Goal: Transaction & Acquisition: Book appointment/travel/reservation

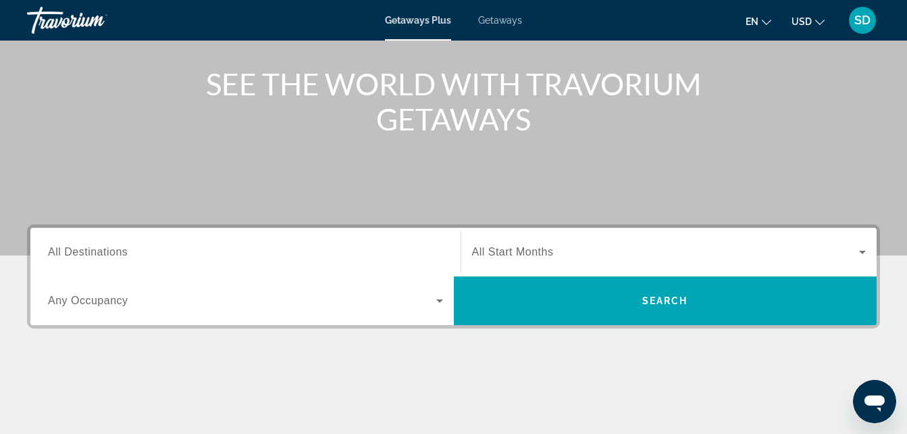
scroll to position [156, 0]
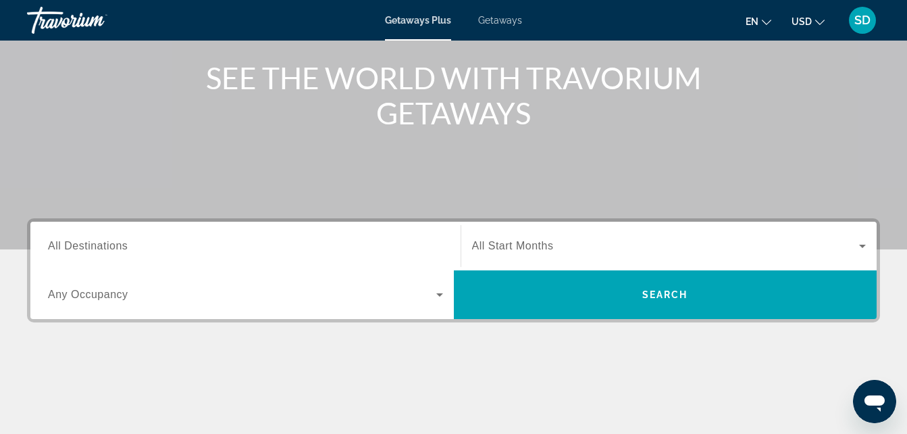
click at [495, 16] on span "Getaways" at bounding box center [500, 20] width 44 height 11
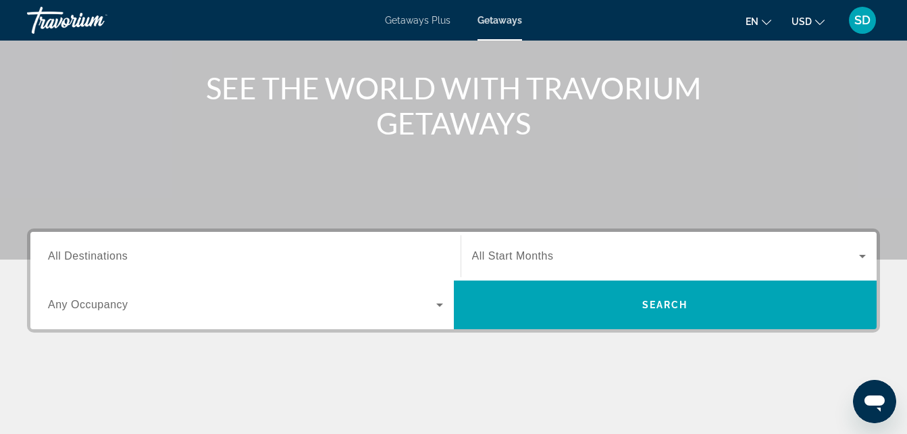
scroll to position [162, 0]
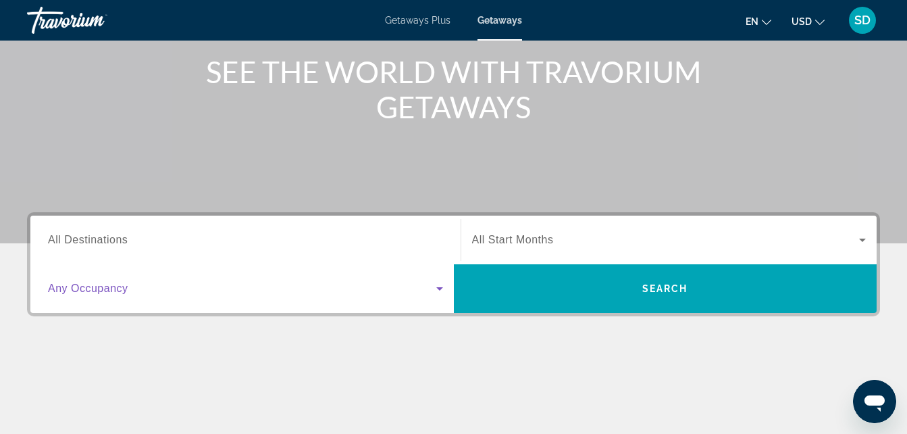
click at [438, 286] on icon "Search widget" at bounding box center [440, 288] width 16 height 16
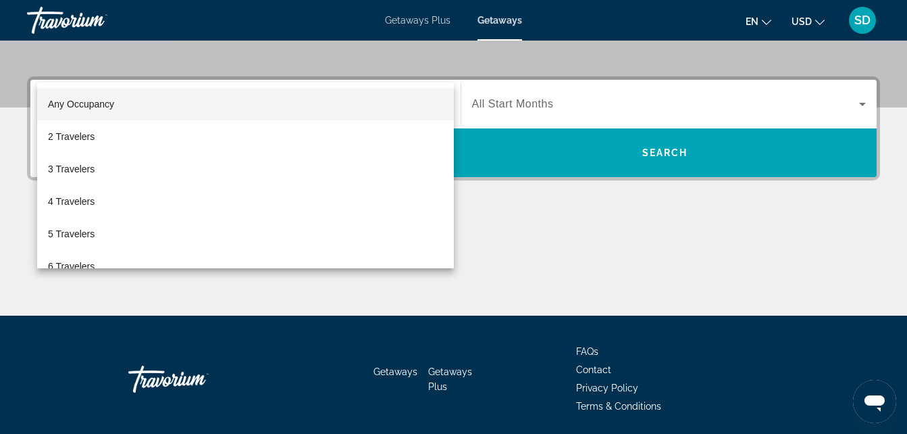
scroll to position [330, 0]
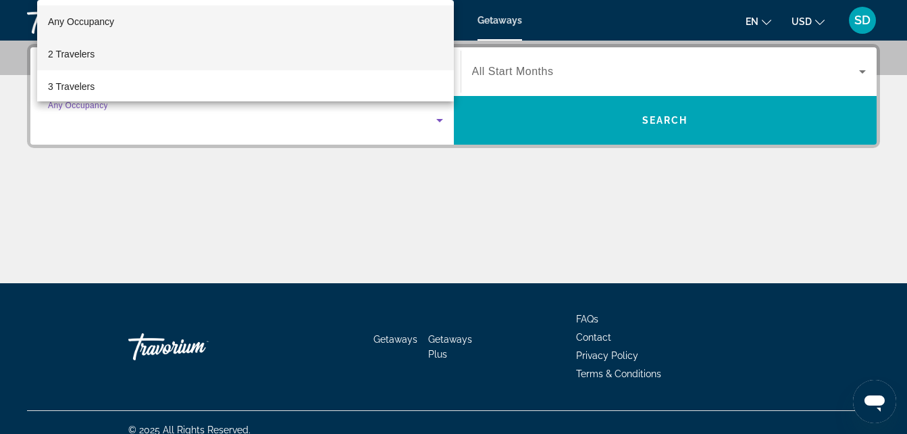
click at [99, 52] on mat-option "2 Travelers" at bounding box center [245, 54] width 417 height 32
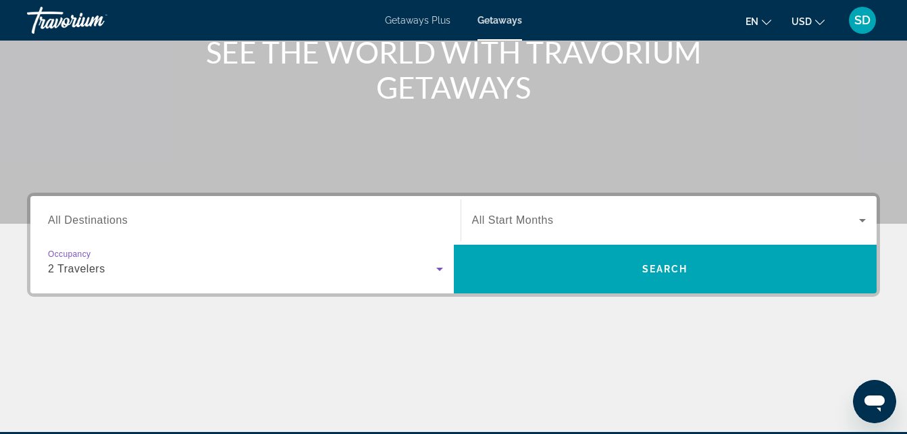
scroll to position [168, 0]
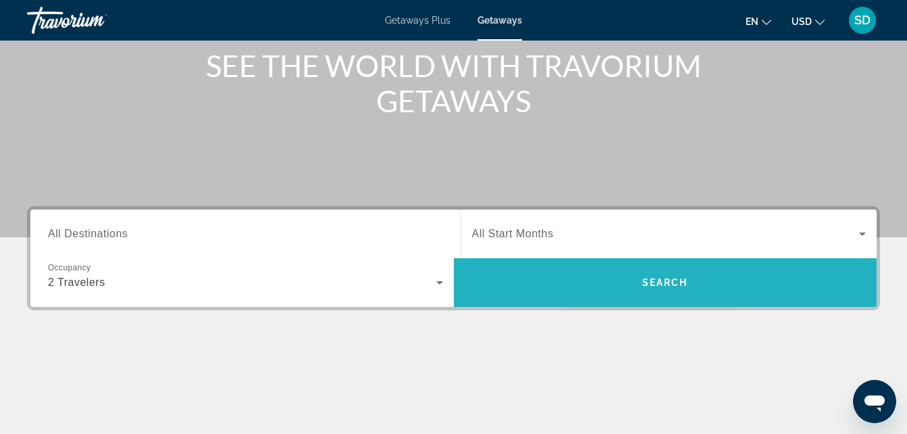
click at [636, 280] on span "Search" at bounding box center [666, 282] width 424 height 32
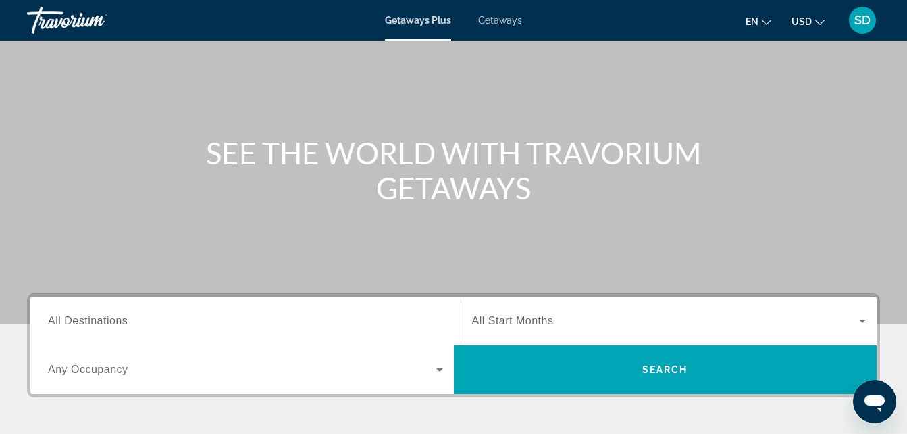
scroll to position [108, 0]
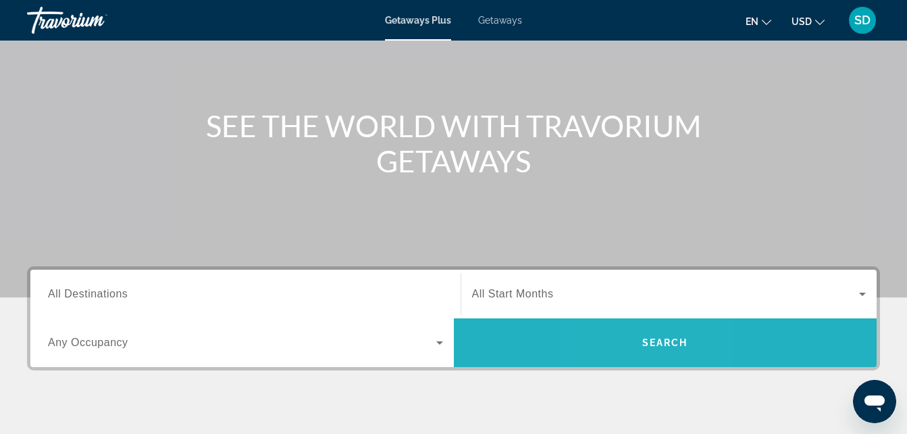
click at [634, 342] on span "Search" at bounding box center [666, 342] width 424 height 32
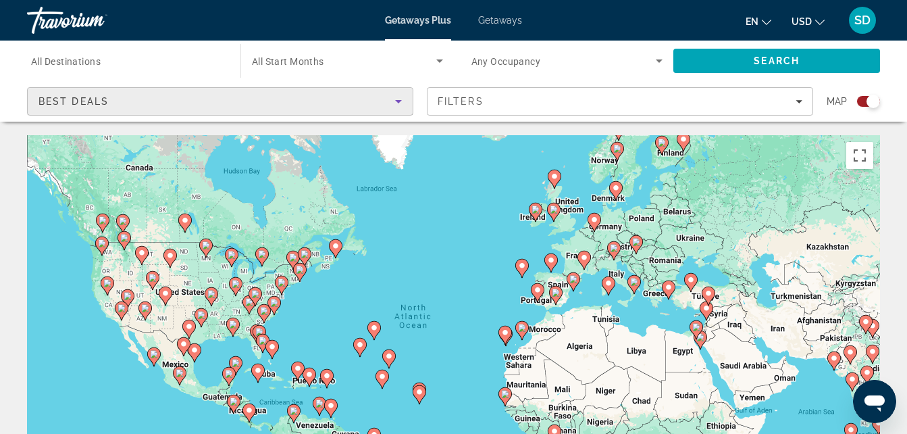
click at [399, 99] on icon "Sort by" at bounding box center [398, 101] width 16 height 16
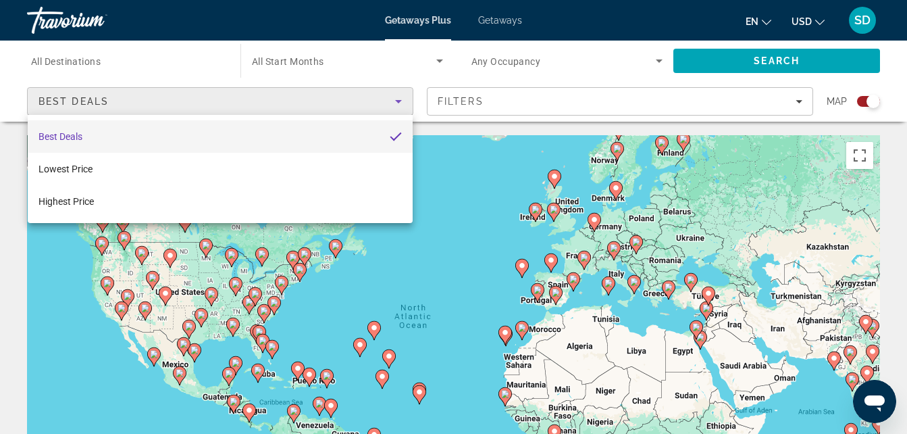
click at [799, 100] on div at bounding box center [453, 217] width 907 height 434
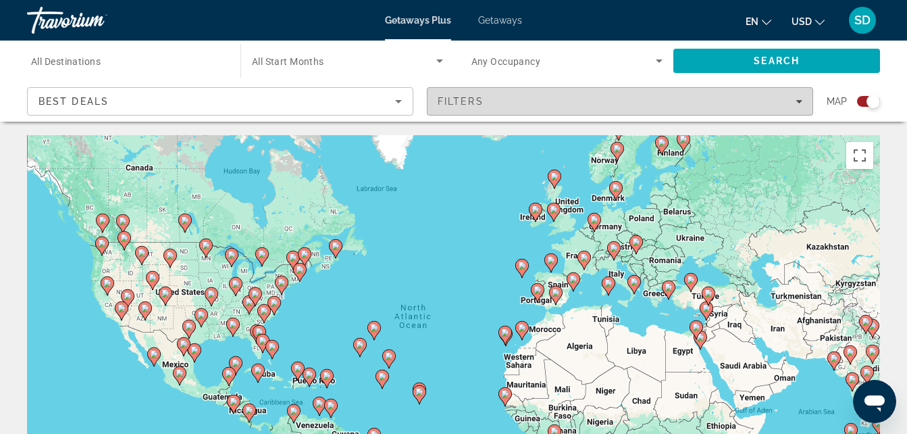
click at [799, 98] on icon "Filters" at bounding box center [799, 101] width 7 height 7
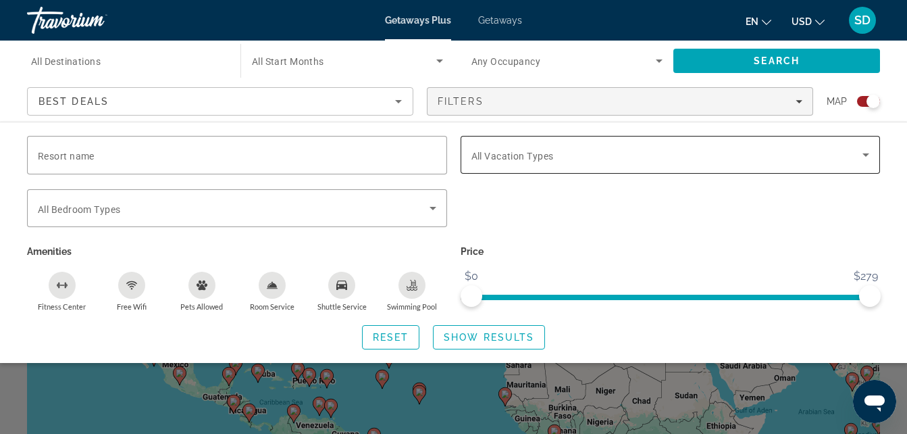
click at [867, 155] on icon "Search widget" at bounding box center [866, 154] width 7 height 3
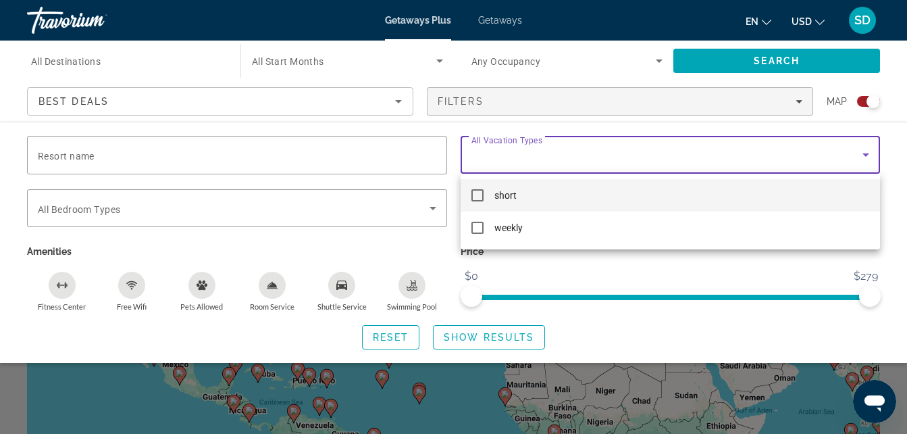
click at [906, 214] on div at bounding box center [453, 217] width 907 height 434
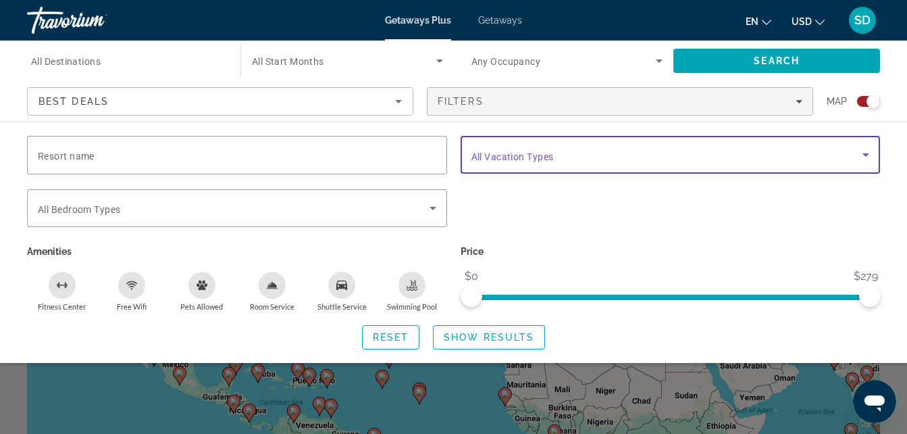
click at [571, 151] on span "Search widget" at bounding box center [667, 155] width 392 height 16
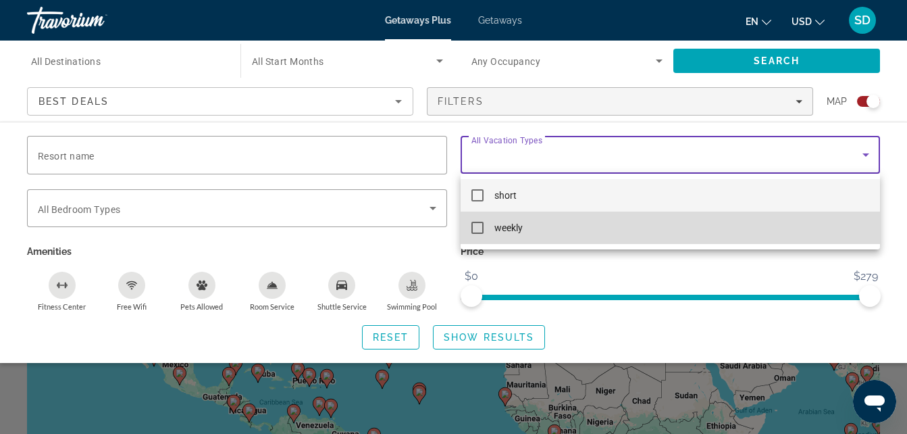
click at [477, 227] on mat-pseudo-checkbox at bounding box center [477, 228] width 12 height 12
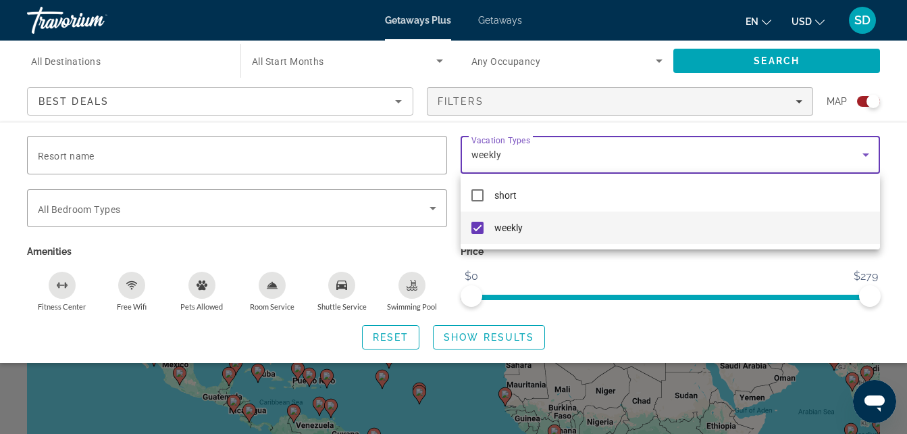
click at [359, 253] on div at bounding box center [453, 217] width 907 height 434
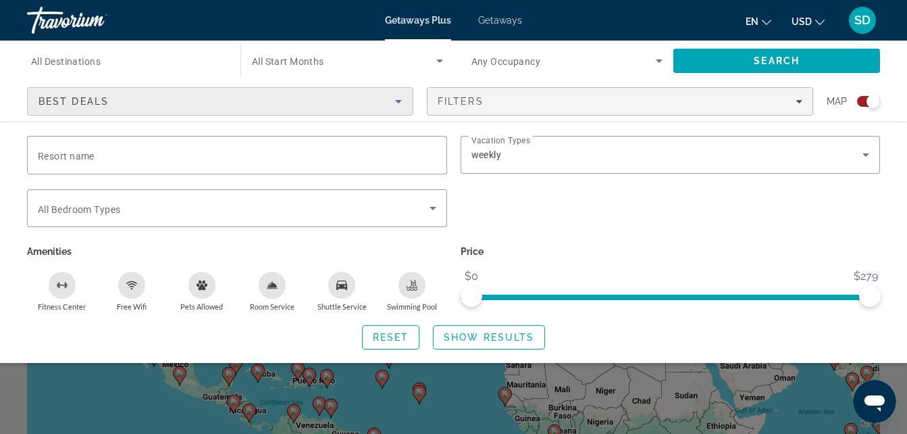
click at [397, 100] on icon "Sort by" at bounding box center [398, 101] width 7 height 3
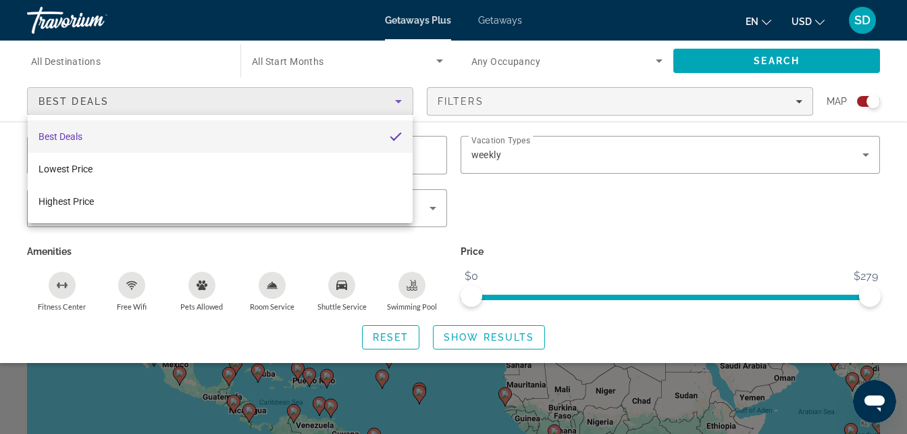
click at [509, 213] on div at bounding box center [453, 217] width 907 height 434
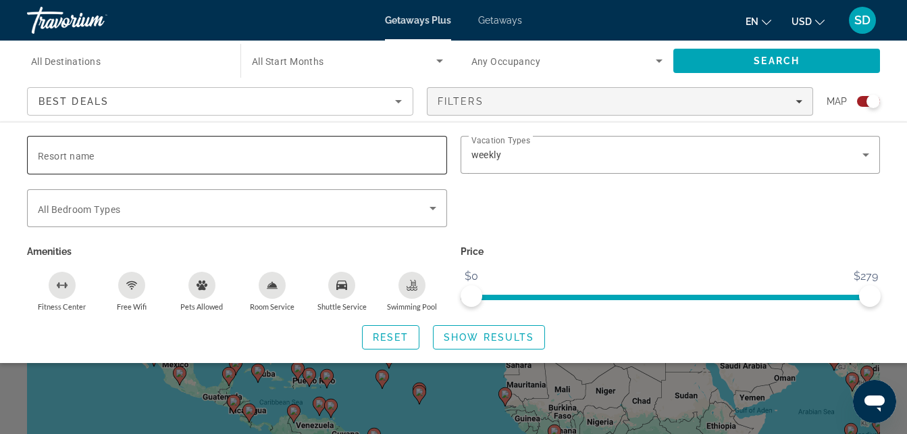
click at [185, 146] on div "Search widget" at bounding box center [237, 155] width 399 height 39
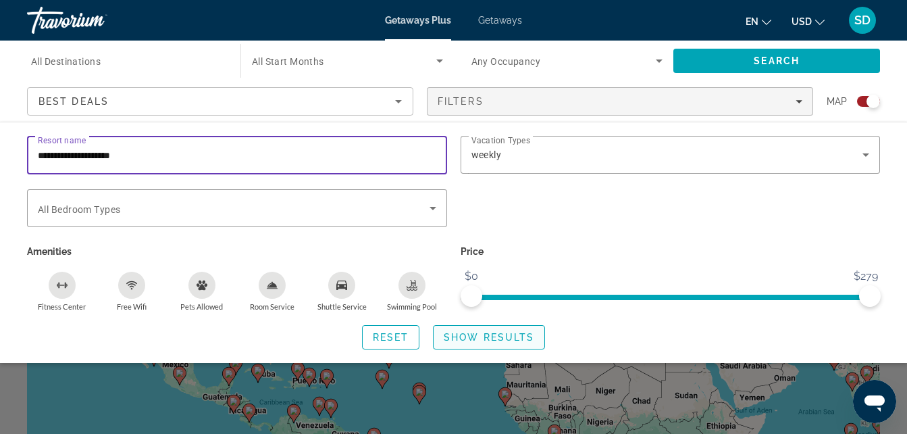
type input "**********"
click at [476, 332] on span "Show Results" at bounding box center [489, 337] width 91 height 11
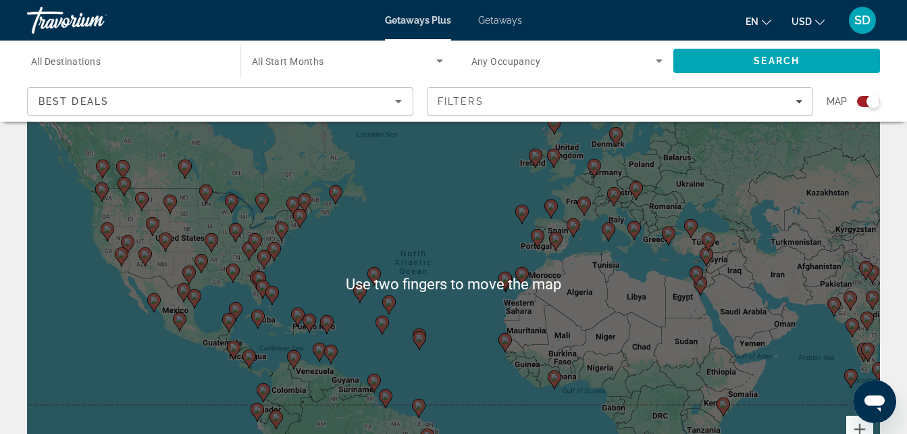
scroll to position [56, 0]
click at [64, 351] on div "To activate drag with keyboard, press Alt + Enter. Once in keyboard drag state,…" at bounding box center [453, 281] width 853 height 405
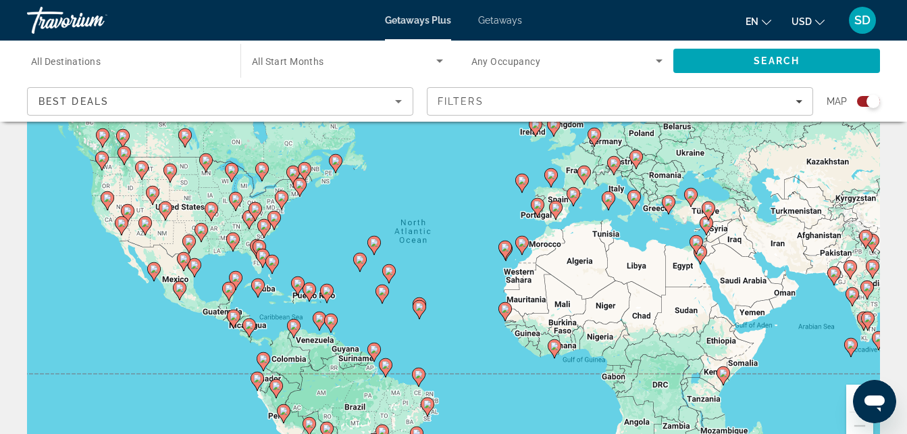
scroll to position [83, 0]
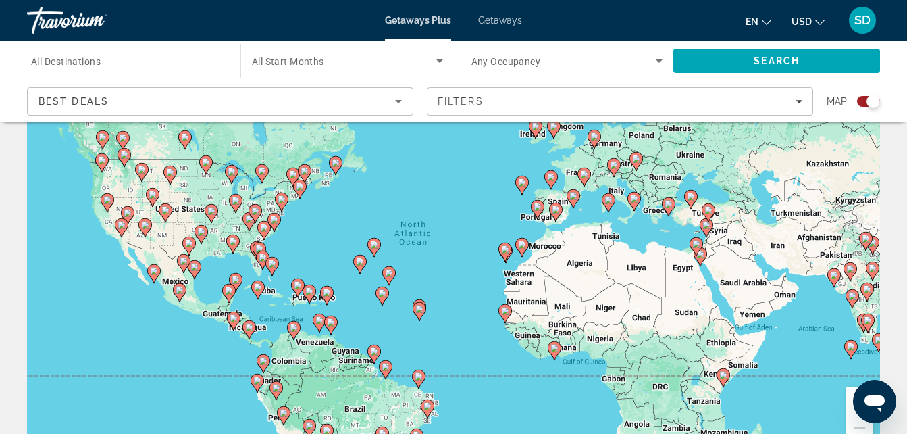
click at [308, 287] on icon "Main content" at bounding box center [309, 294] width 12 height 18
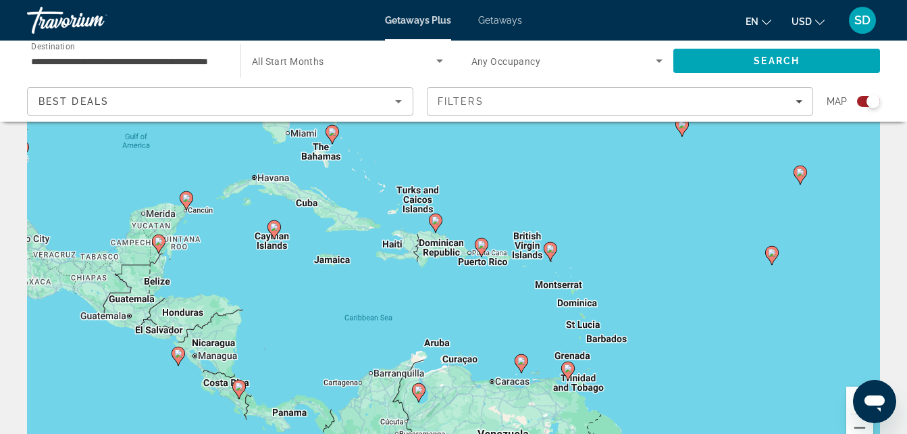
click at [334, 264] on div "To activate drag with keyboard, press Alt + Enter. Once in keyboard drag state,…" at bounding box center [453, 254] width 853 height 405
click at [436, 226] on icon "Main content" at bounding box center [435, 223] width 12 height 18
type input "**********"
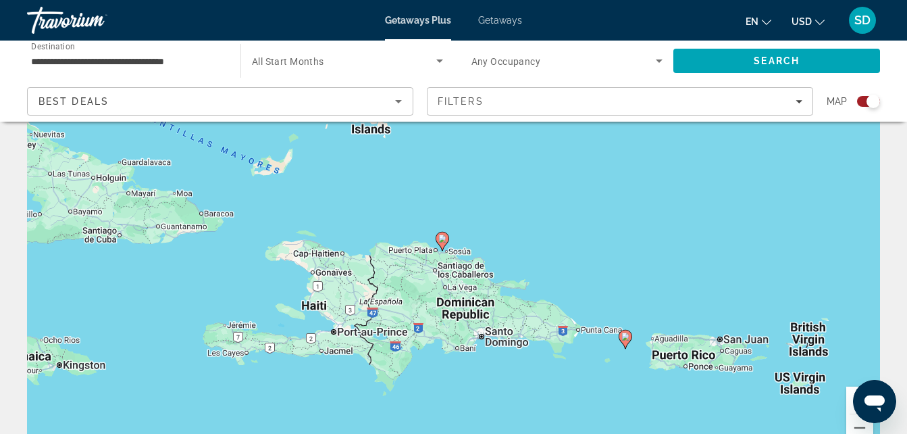
click at [556, 234] on div "To navigate, press the arrow keys. To activate drag with keyboard, press Alt + …" at bounding box center [453, 254] width 853 height 405
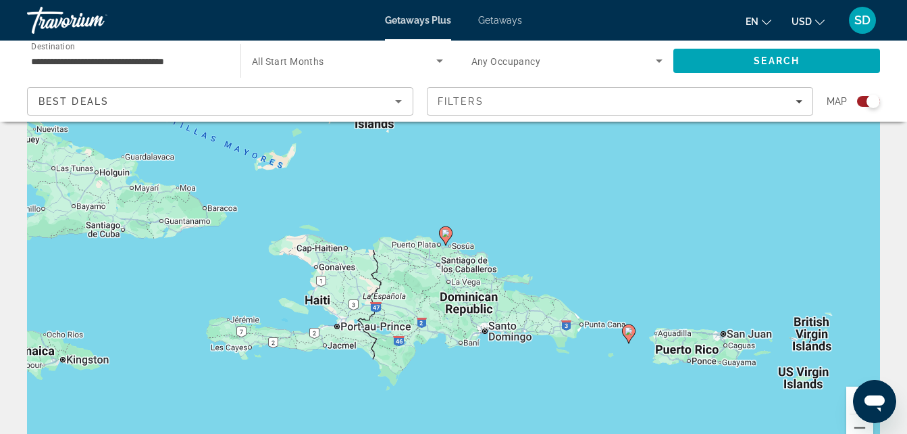
drag, startPoint x: 556, startPoint y: 234, endPoint x: 561, endPoint y: 228, distance: 7.2
click at [561, 228] on div "To navigate, press the arrow keys. To activate drag with keyboard, press Alt + …" at bounding box center [453, 254] width 853 height 405
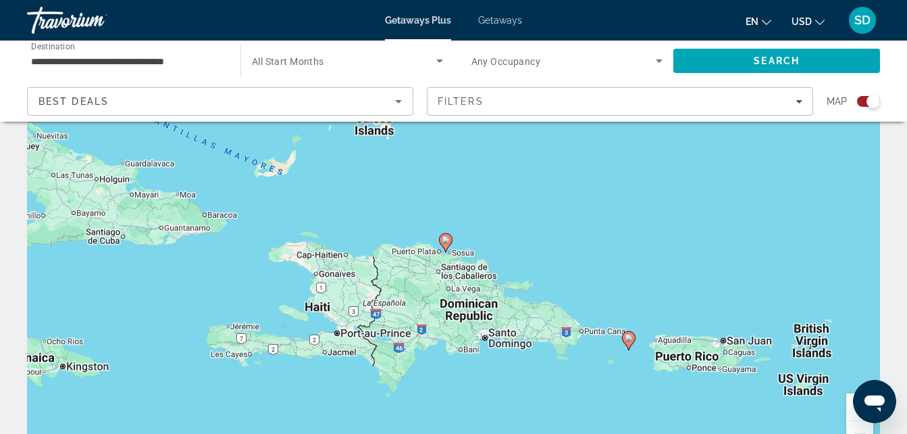
scroll to position [0, 0]
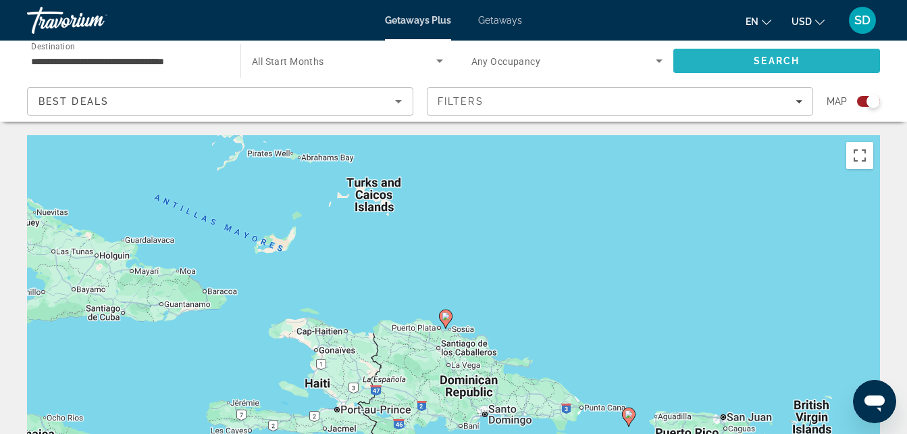
click at [765, 56] on span "Search" at bounding box center [777, 60] width 46 height 11
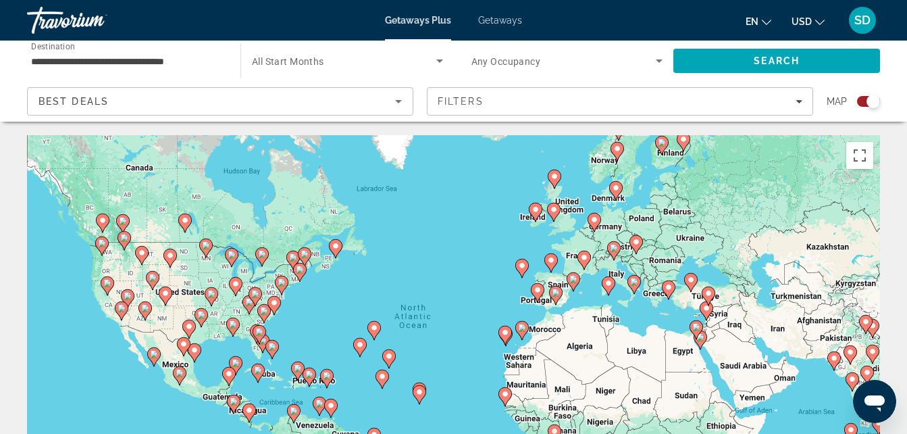
click at [417, 18] on span "Getaways Plus" at bounding box center [418, 20] width 66 height 11
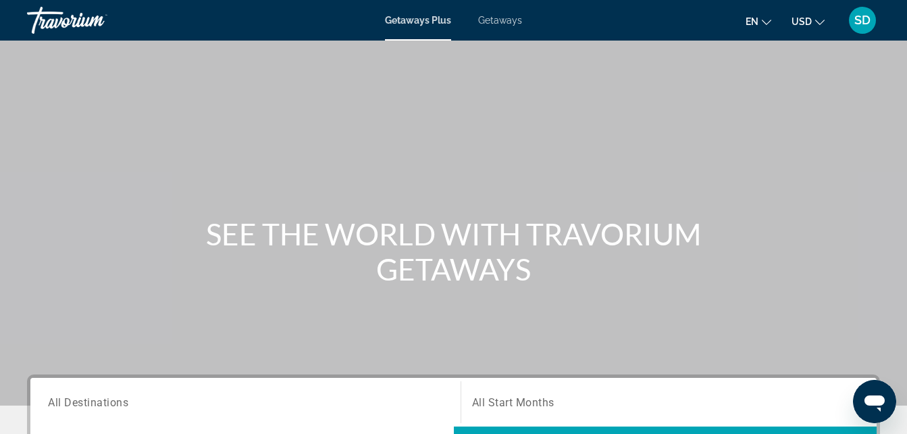
click at [498, 20] on span "Getaways" at bounding box center [500, 20] width 44 height 11
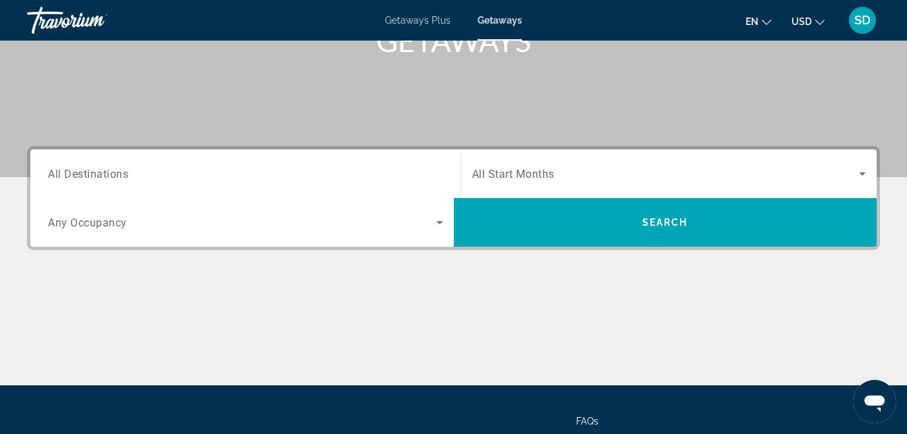
scroll to position [229, 0]
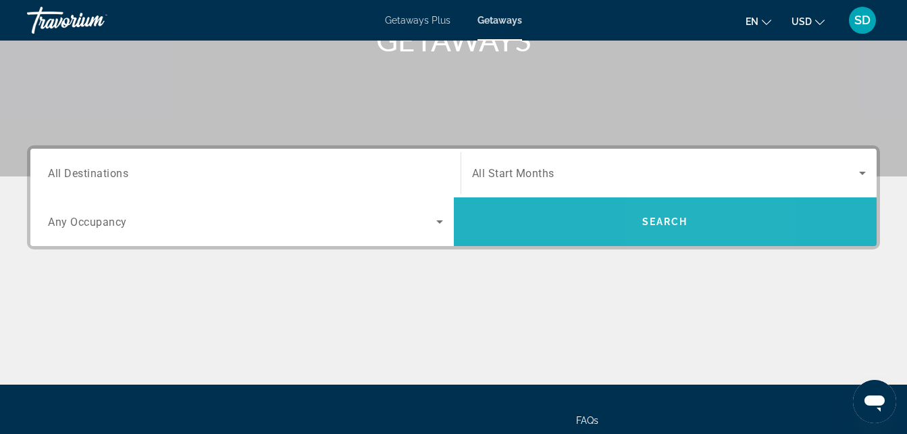
click at [666, 218] on span "Search" at bounding box center [665, 221] width 46 height 11
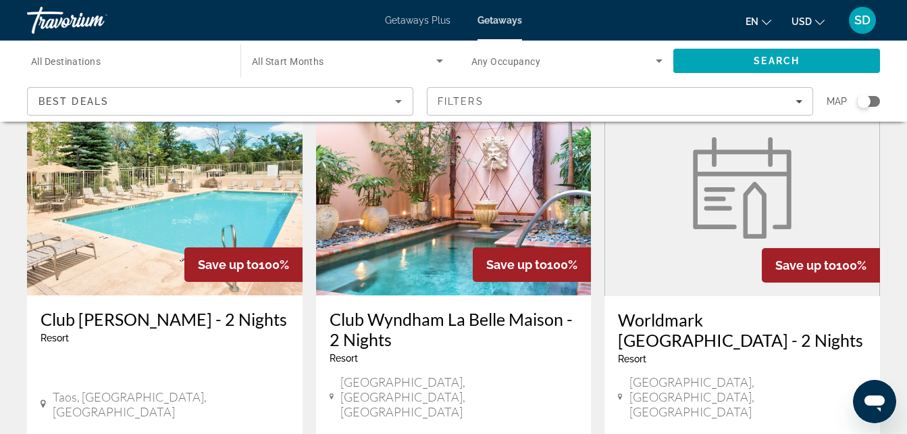
scroll to position [596, 0]
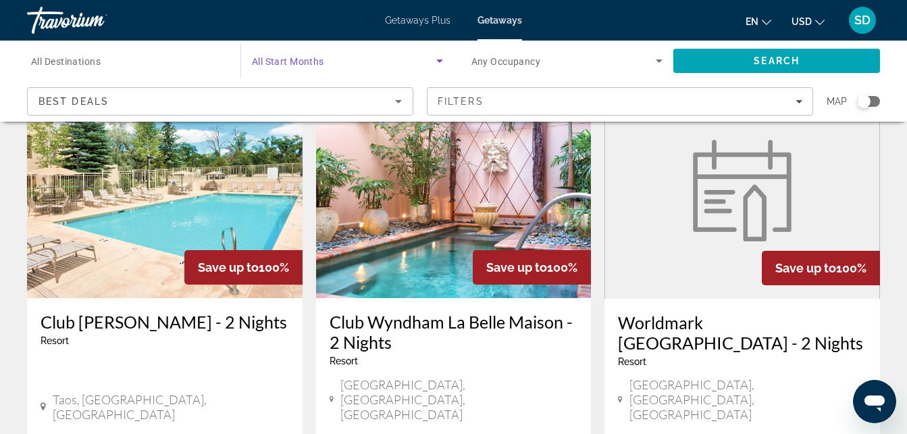
click at [439, 60] on icon "Search widget" at bounding box center [439, 60] width 7 height 3
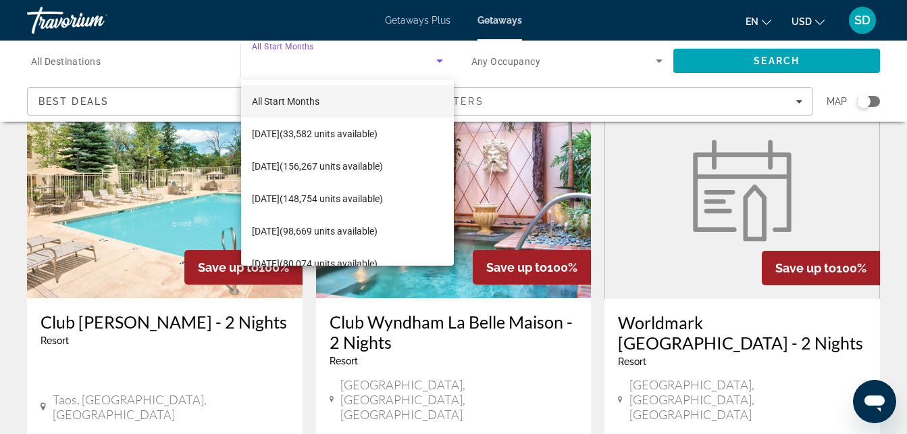
click at [172, 73] on div at bounding box center [453, 217] width 907 height 434
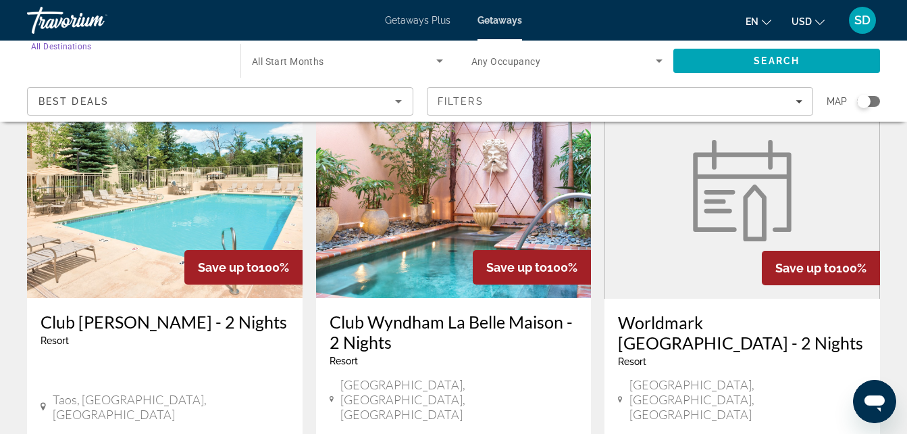
click at [178, 68] on input "Destination All Destinations" at bounding box center [127, 61] width 192 height 16
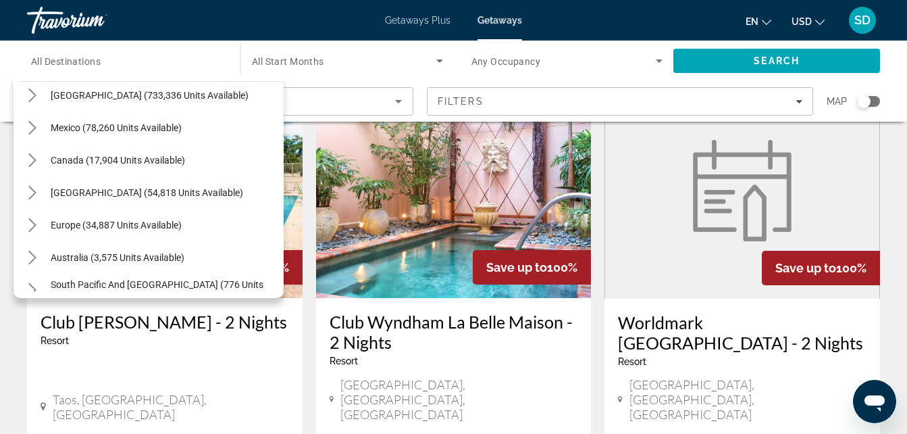
scroll to position [54, 0]
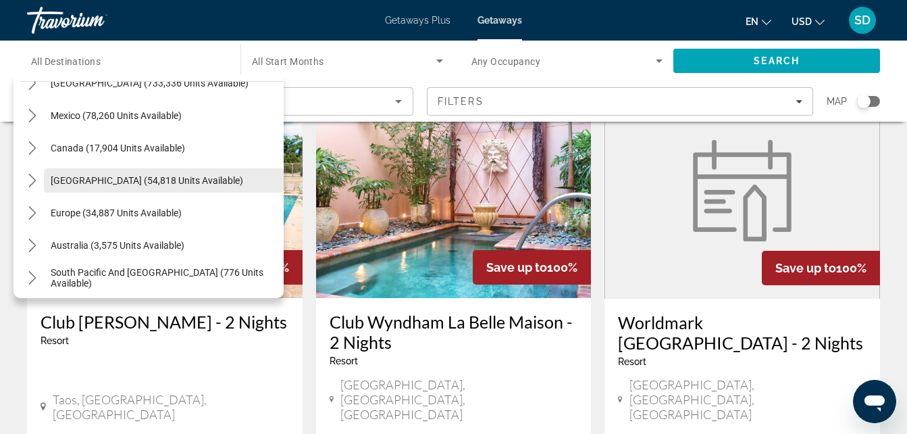
click at [150, 175] on span "[GEOGRAPHIC_DATA] (54,818 units available)" at bounding box center [147, 180] width 193 height 11
type input "**********"
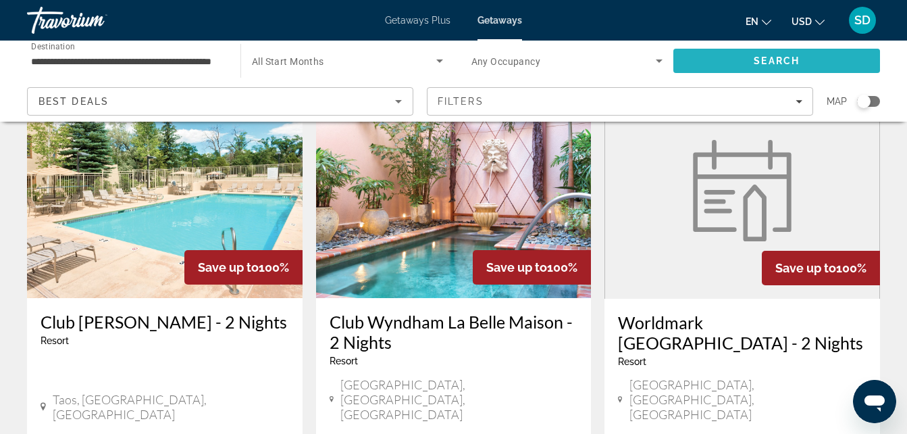
click at [765, 57] on span "Search" at bounding box center [777, 60] width 46 height 11
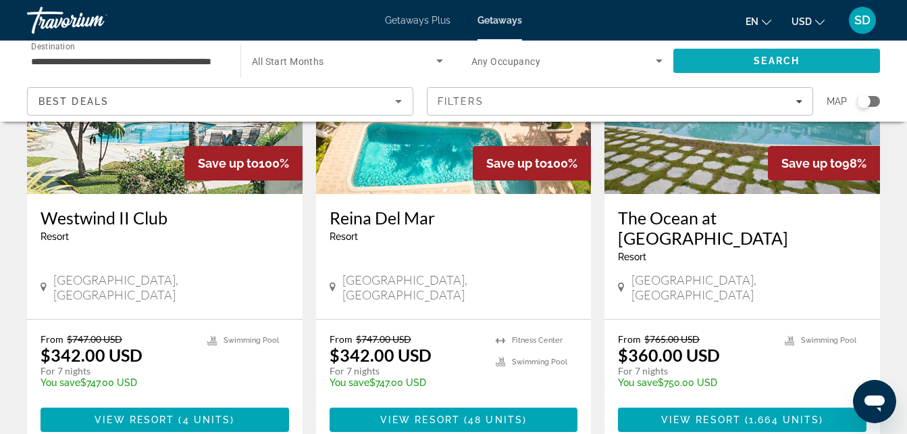
scroll to position [1708, 0]
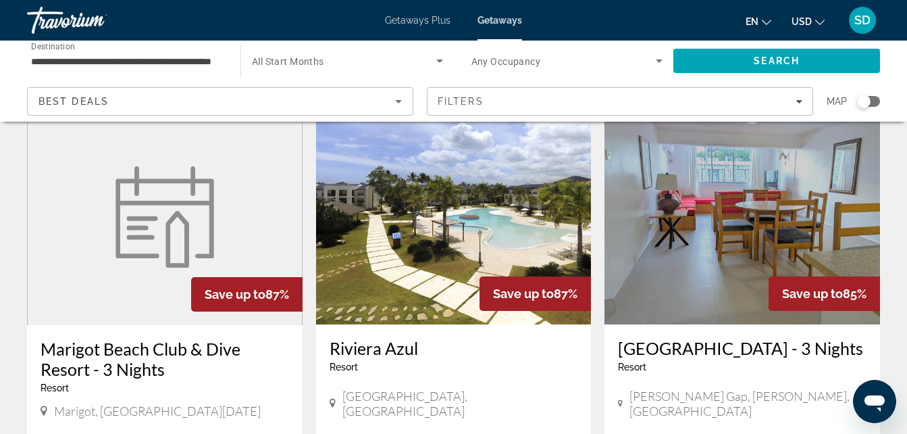
scroll to position [1015, 0]
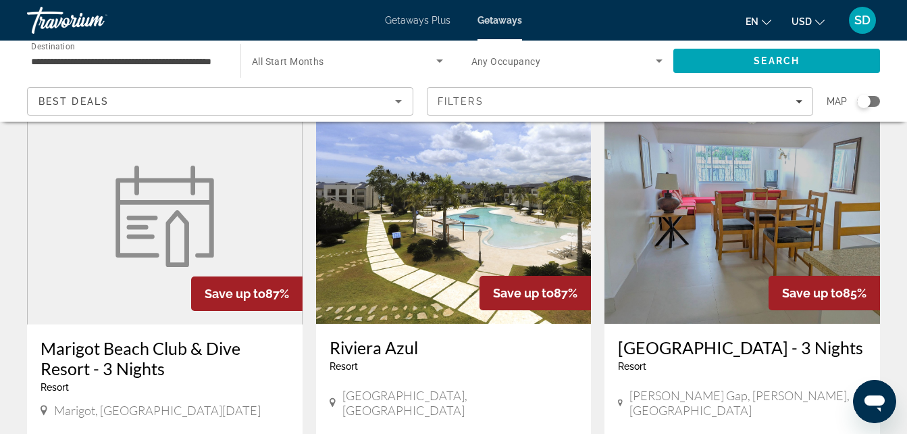
click at [83, 279] on figure "Main content" at bounding box center [165, 216] width 274 height 216
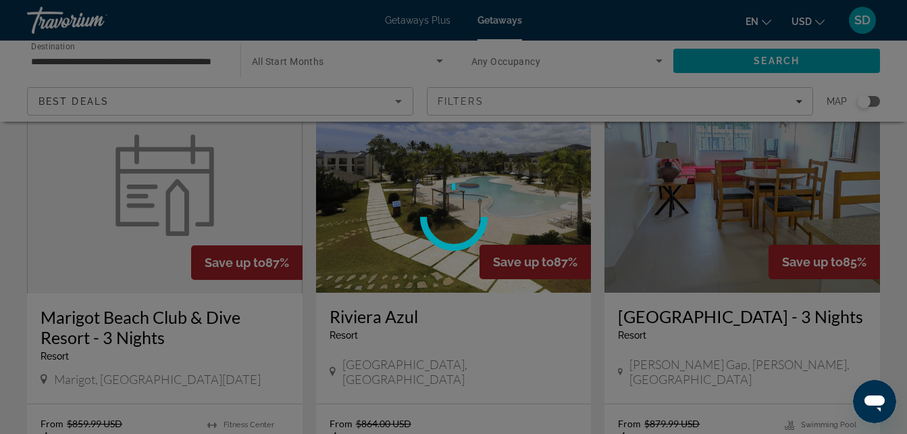
scroll to position [1069, 0]
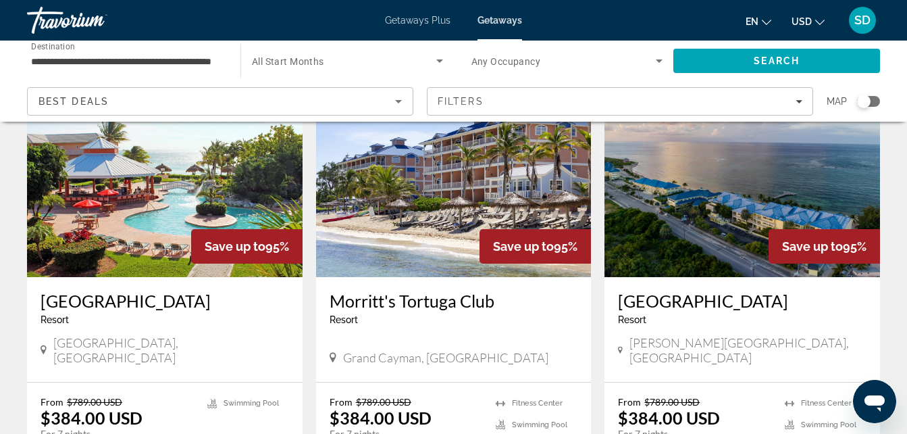
scroll to position [135, 0]
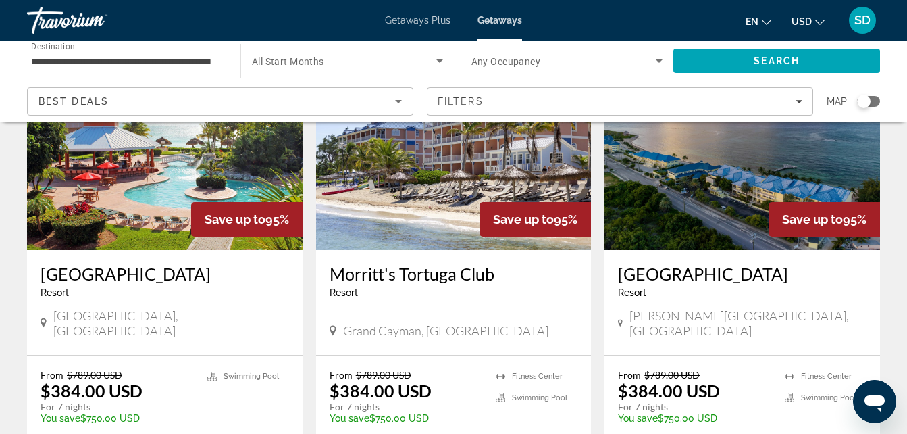
click at [151, 173] on img "Main content" at bounding box center [165, 142] width 276 height 216
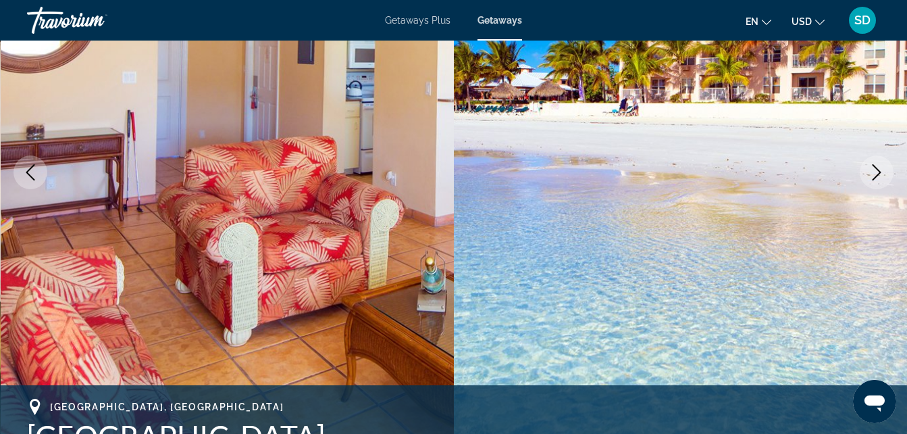
scroll to position [162, 0]
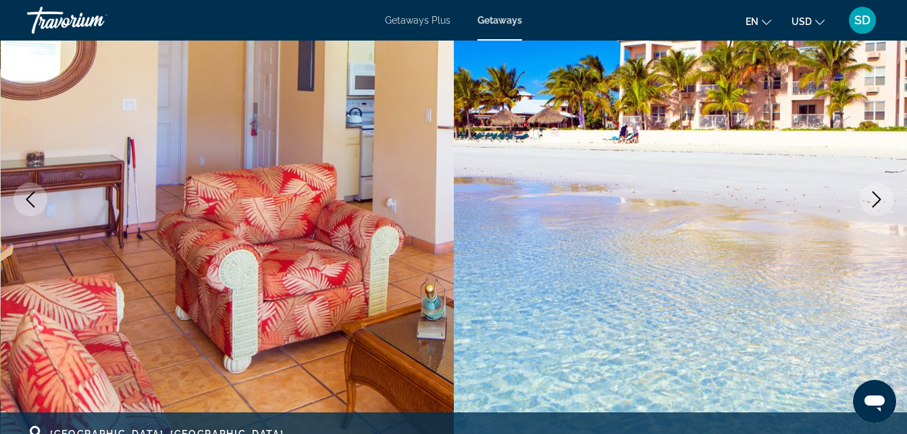
click at [873, 193] on icon "Next image" at bounding box center [877, 199] width 16 height 16
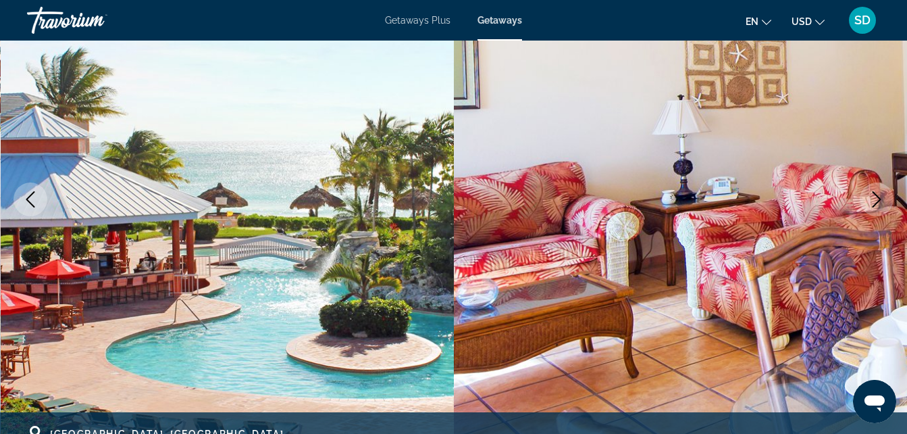
click at [876, 194] on icon "Next image" at bounding box center [877, 199] width 16 height 16
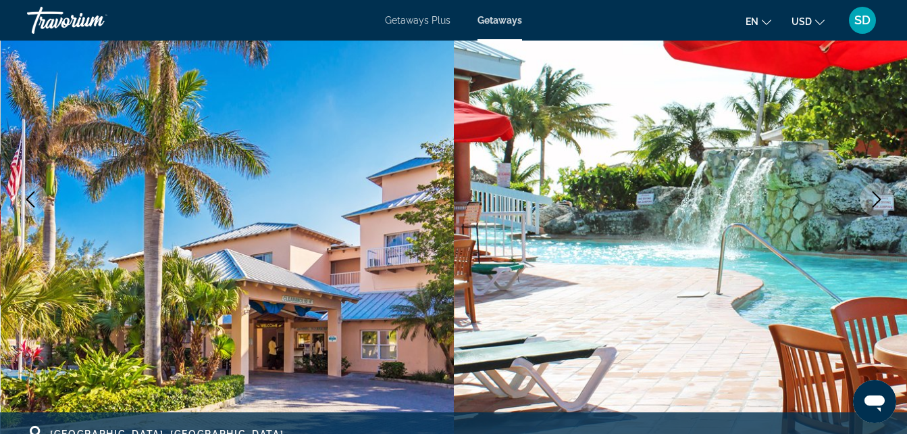
click at [877, 196] on icon "Next image" at bounding box center [877, 199] width 9 height 16
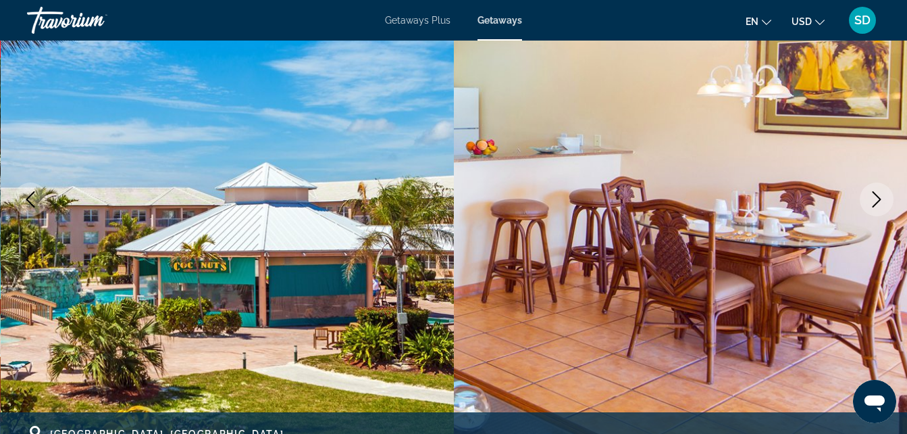
click at [877, 196] on icon "Next image" at bounding box center [877, 199] width 9 height 16
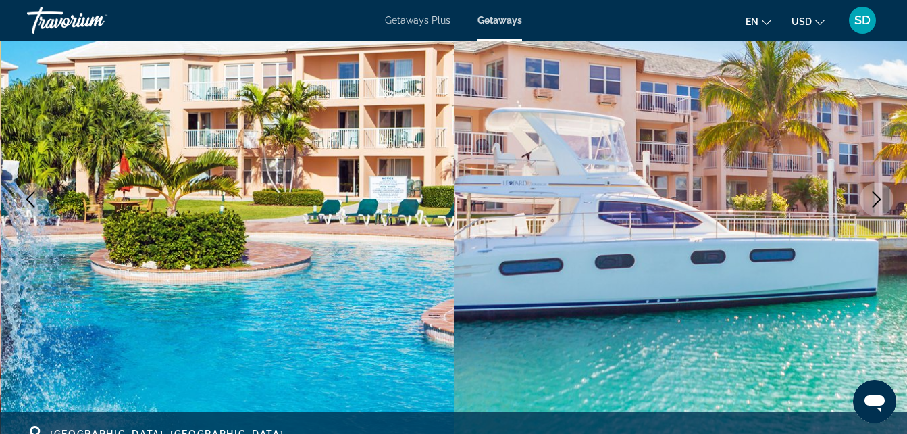
click at [877, 197] on icon "Next image" at bounding box center [877, 199] width 16 height 16
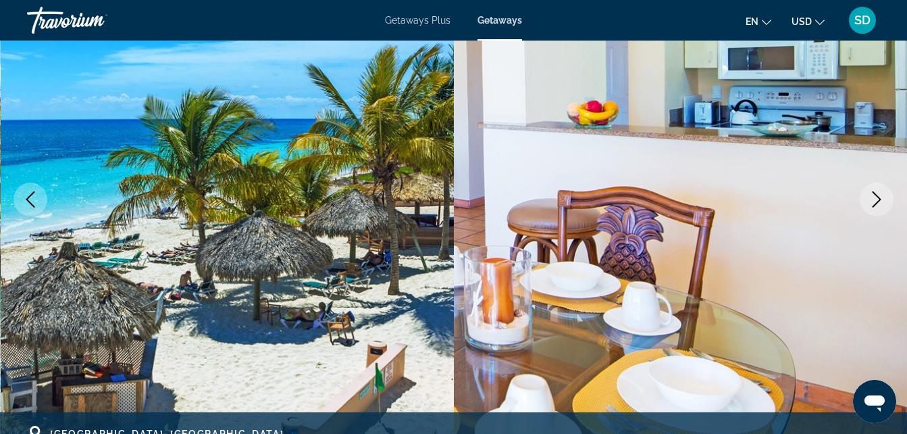
click at [877, 197] on icon "Next image" at bounding box center [877, 199] width 16 height 16
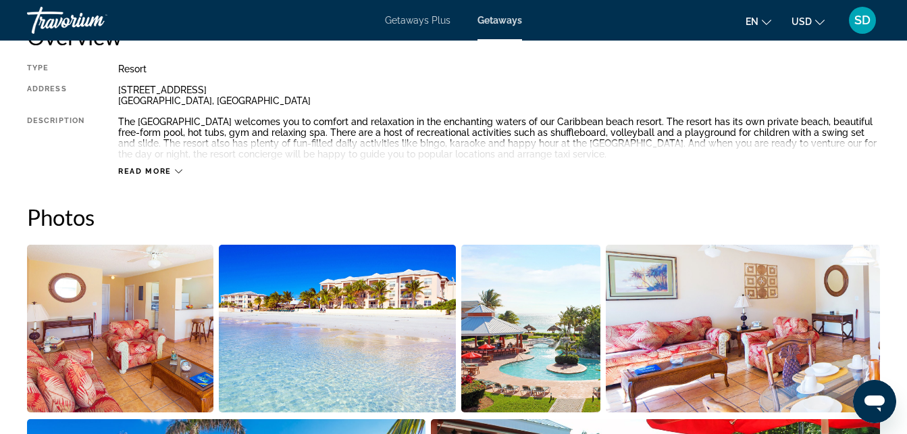
scroll to position [730, 0]
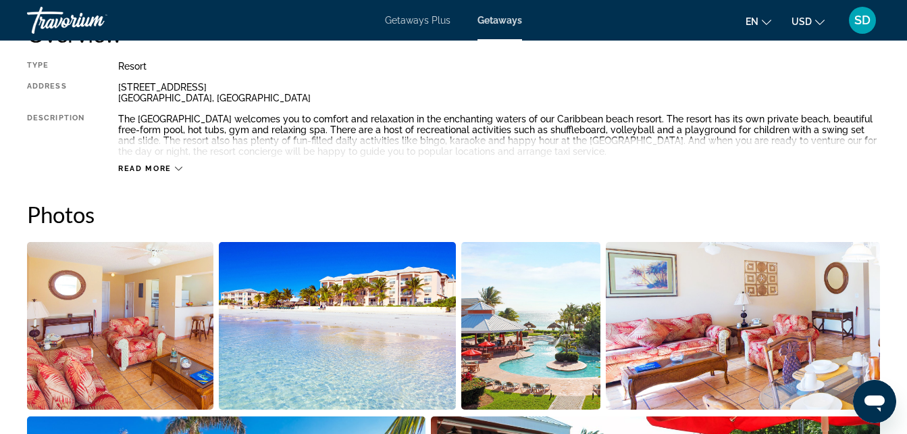
click at [178, 167] on icon "Main content" at bounding box center [178, 168] width 7 height 7
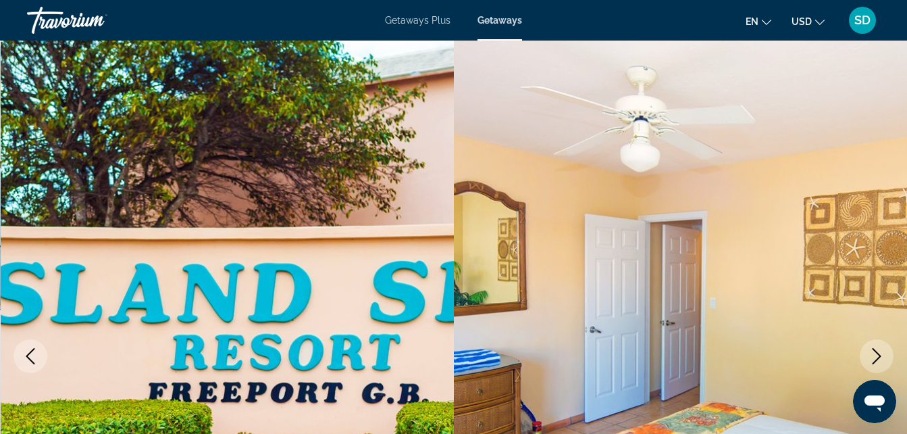
scroll to position [0, 0]
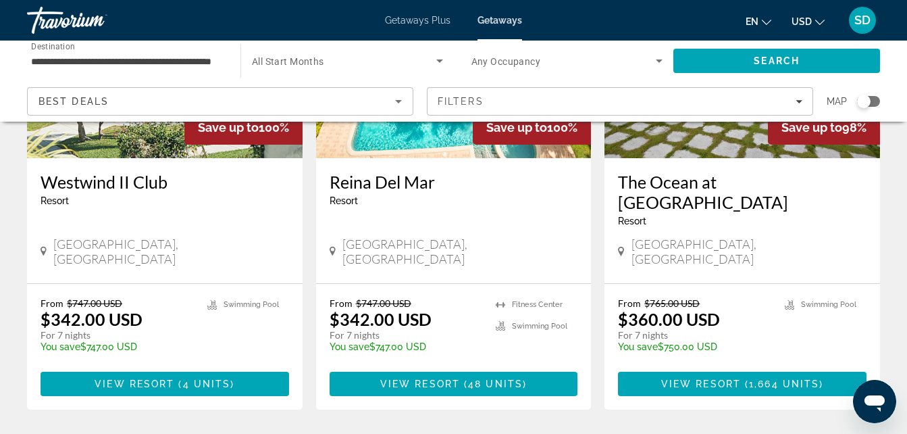
scroll to position [1783, 0]
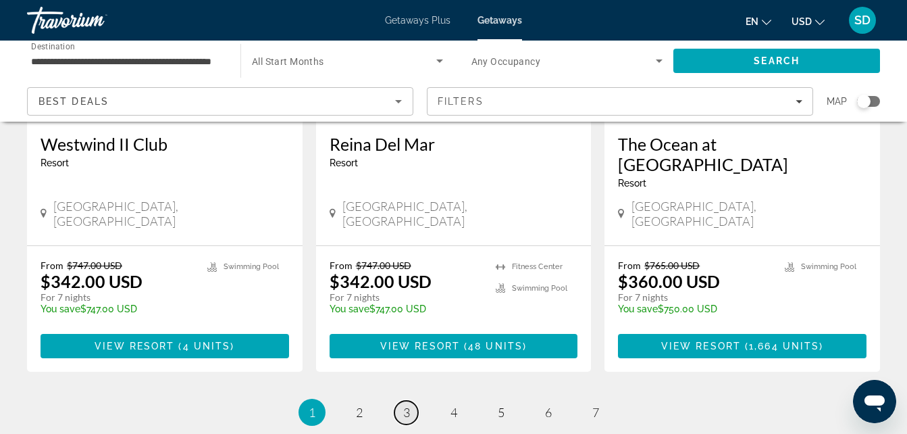
click at [409, 405] on span "3" at bounding box center [406, 412] width 7 height 15
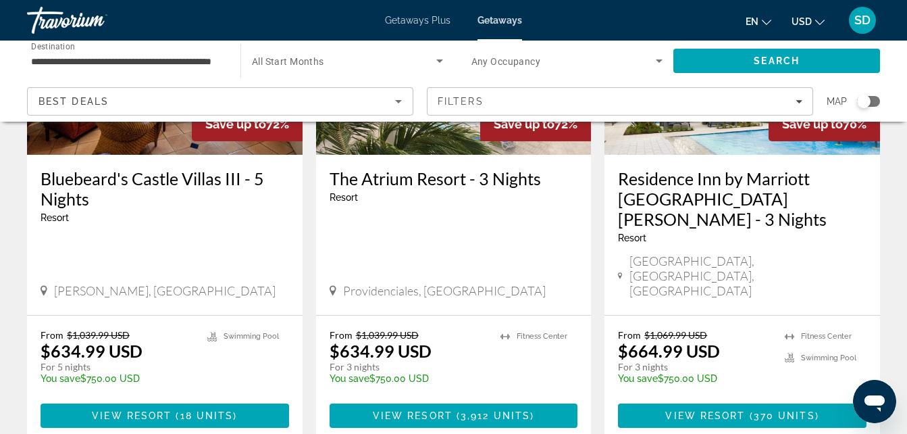
scroll to position [1729, 0]
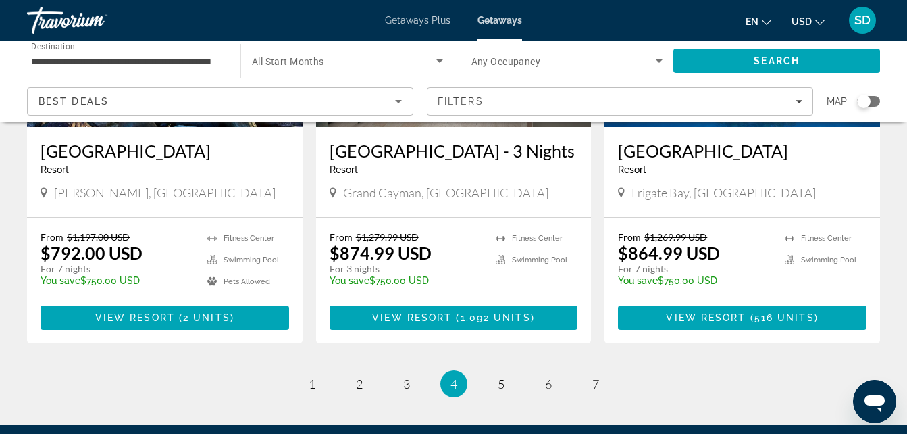
scroll to position [1783, 0]
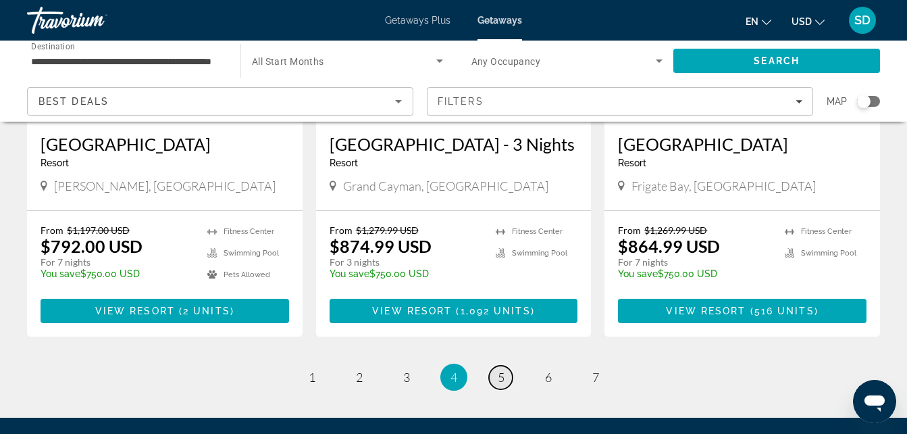
click at [503, 369] on span "5" at bounding box center [501, 376] width 7 height 15
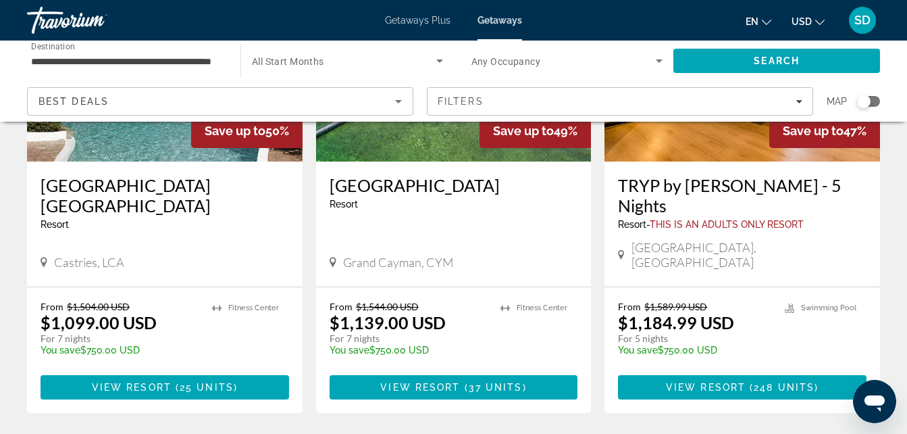
scroll to position [1729, 0]
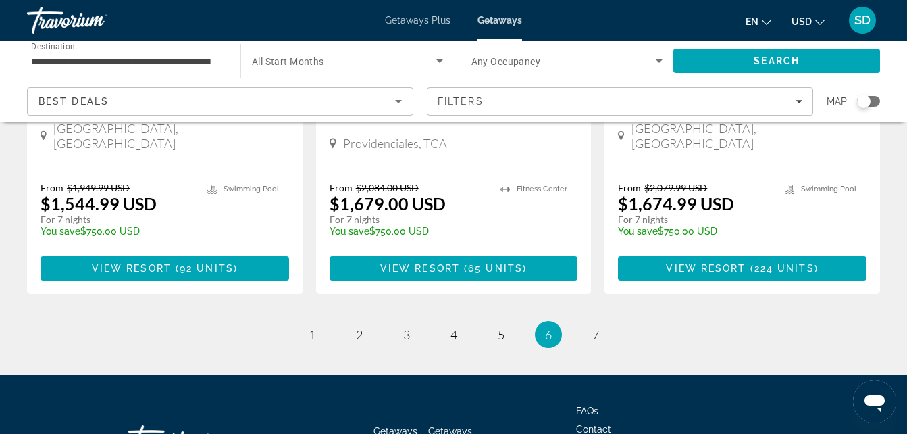
scroll to position [1873, 0]
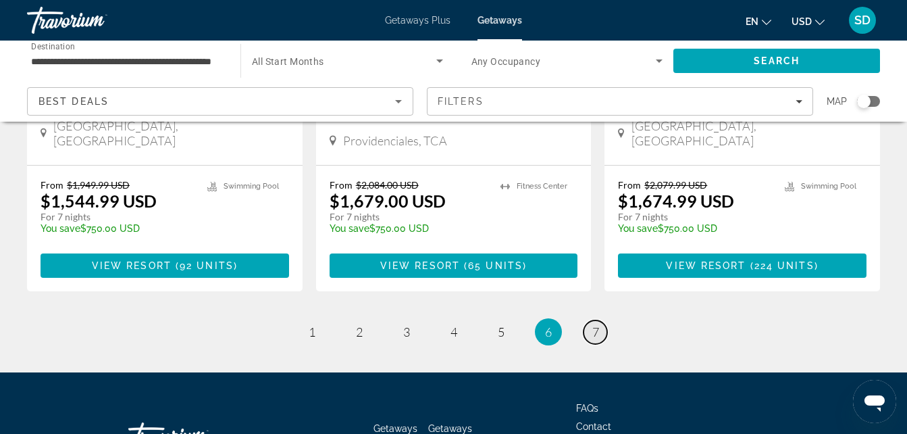
click at [596, 324] on span "7" at bounding box center [595, 331] width 7 height 15
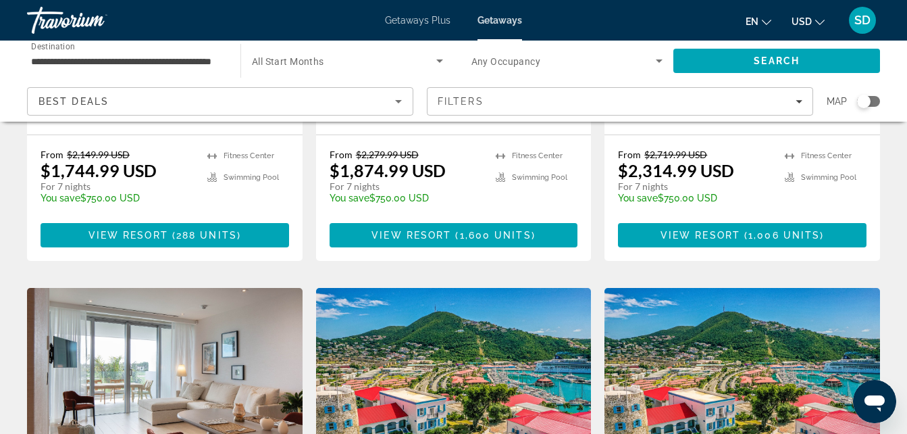
scroll to position [324, 0]
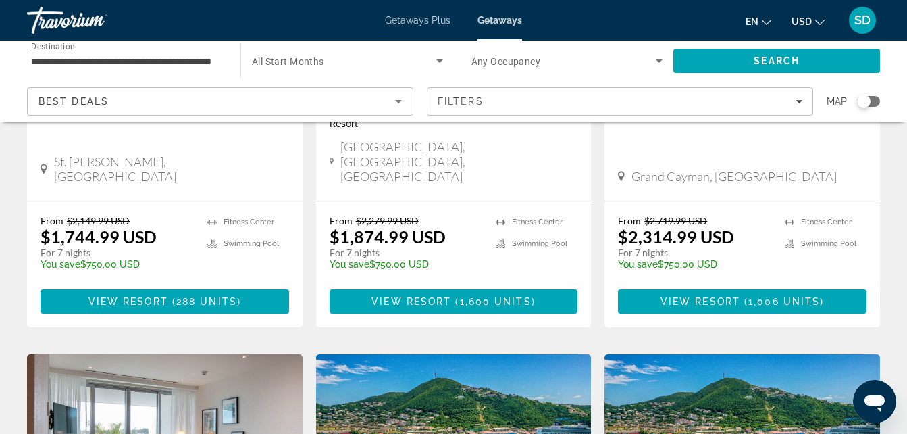
click at [422, 18] on span "Getaways Plus" at bounding box center [418, 20] width 66 height 11
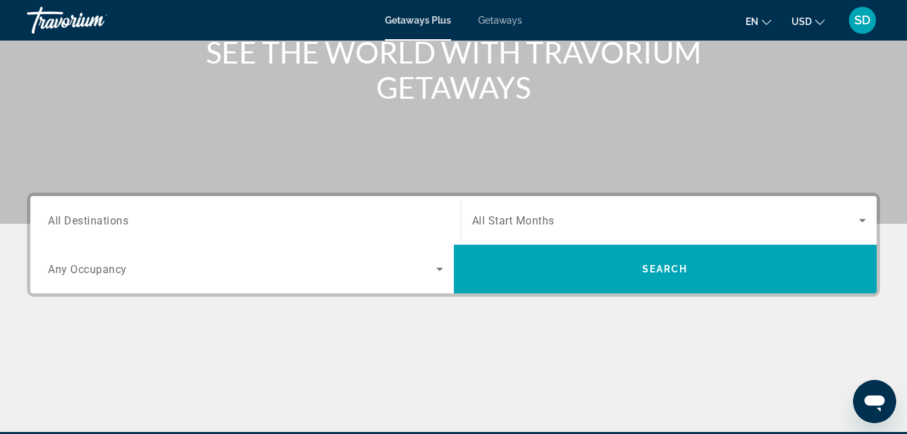
scroll to position [216, 0]
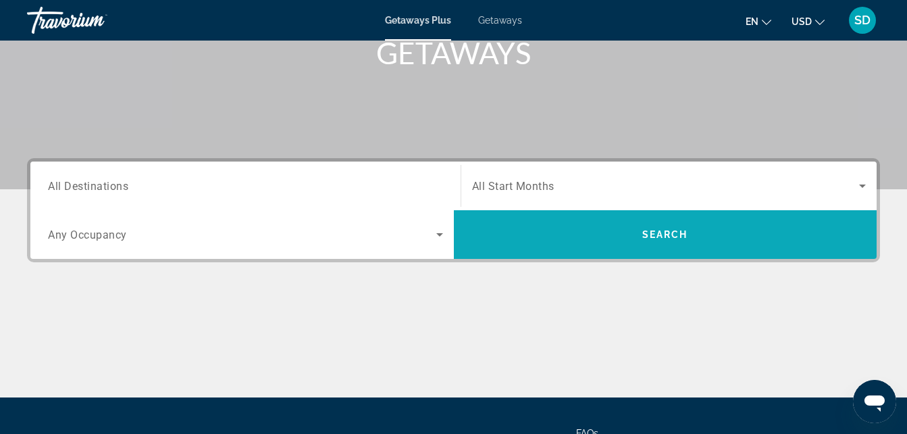
click at [662, 232] on span "Search" at bounding box center [665, 234] width 46 height 11
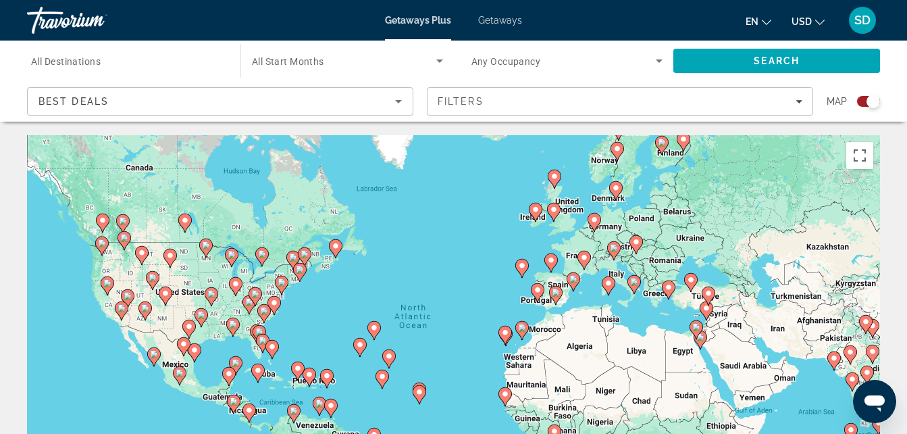
click at [186, 378] on div "To activate drag with keyboard, press Alt + Enter. Once in keyboard drag state,…" at bounding box center [453, 337] width 853 height 405
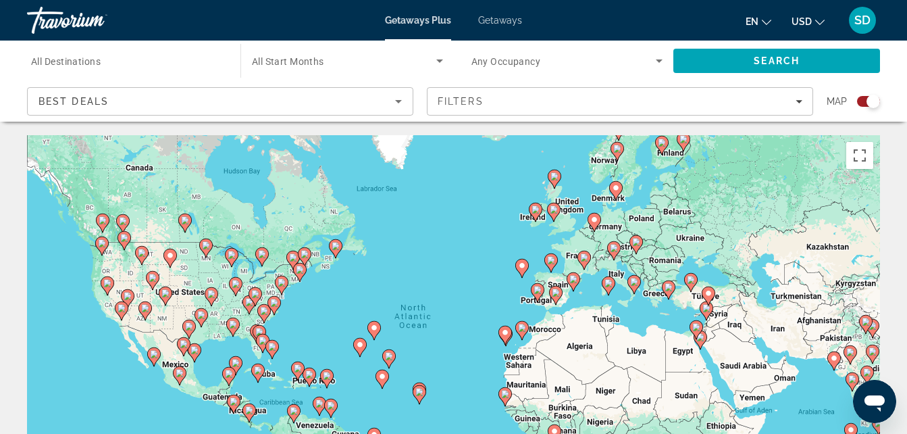
click at [178, 372] on image "Main content" at bounding box center [180, 373] width 8 height 8
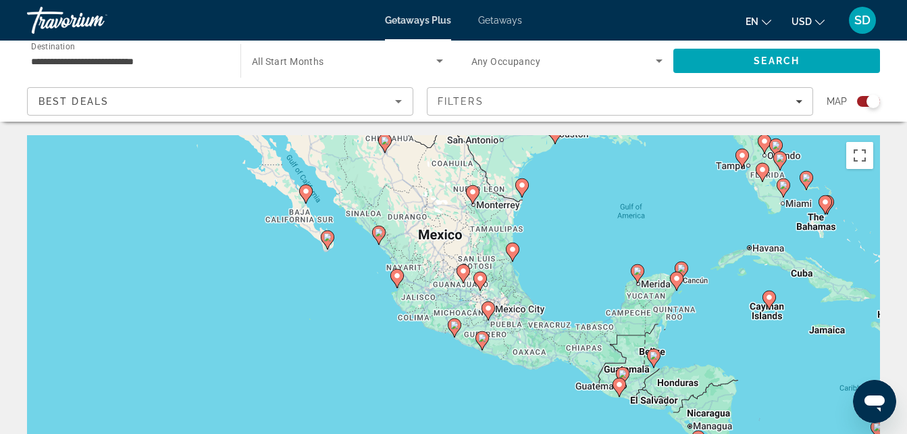
click at [830, 333] on div "To activate drag with keyboard, press Alt + Enter. Once in keyboard drag state,…" at bounding box center [453, 337] width 853 height 405
click at [771, 299] on image "Main content" at bounding box center [769, 297] width 8 height 8
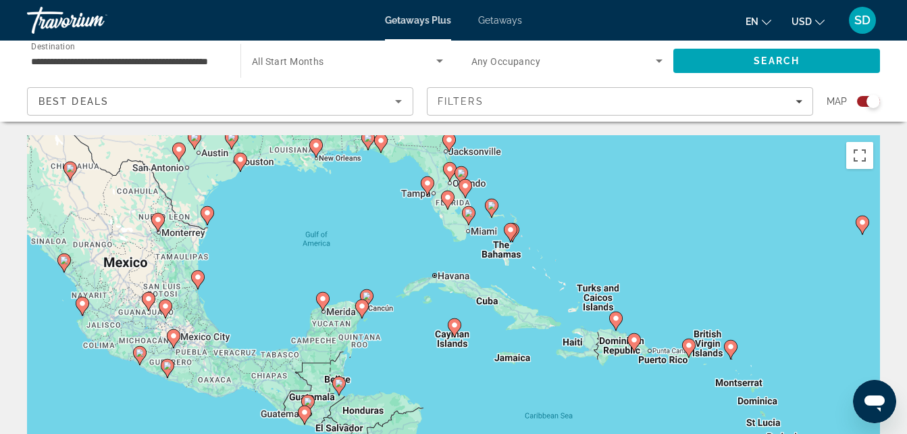
click at [771, 299] on div "To activate drag with keyboard, press Alt + Enter. Once in keyboard drag state,…" at bounding box center [453, 337] width 853 height 405
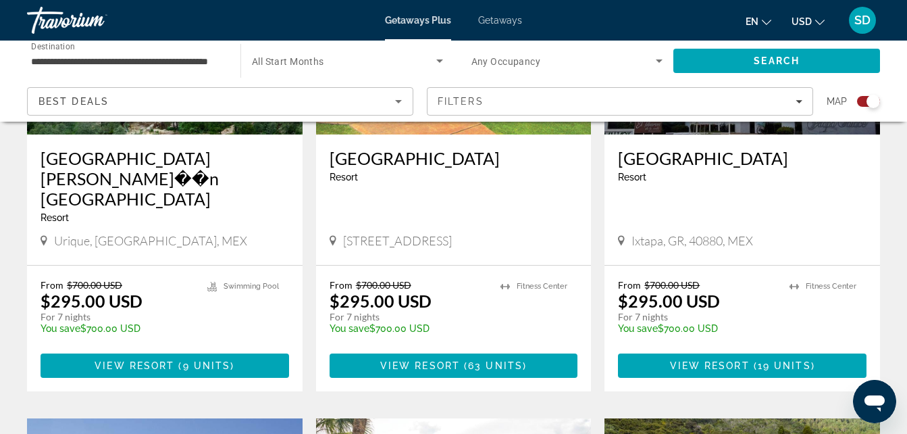
scroll to position [682, 0]
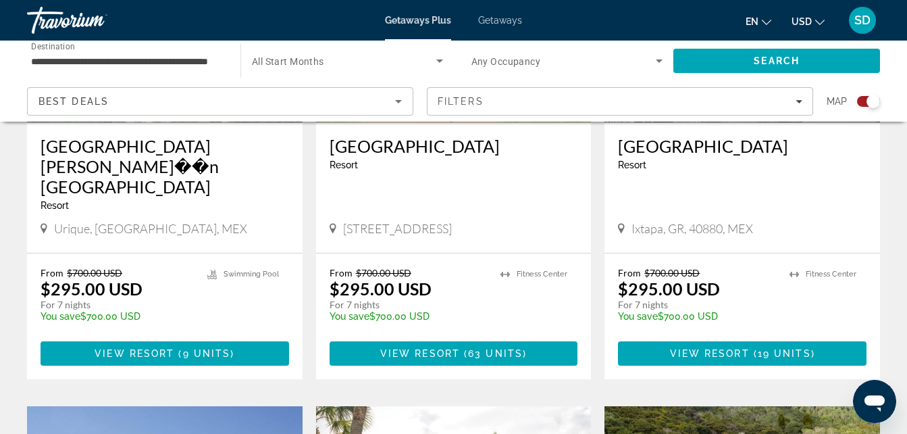
click at [20, 314] on app-exchanges-search-item "Save up to 100% Hotel [PERSON_NAME]��n [GEOGRAPHIC_DATA] - This is an adults on…" at bounding box center [164, 142] width 289 height 473
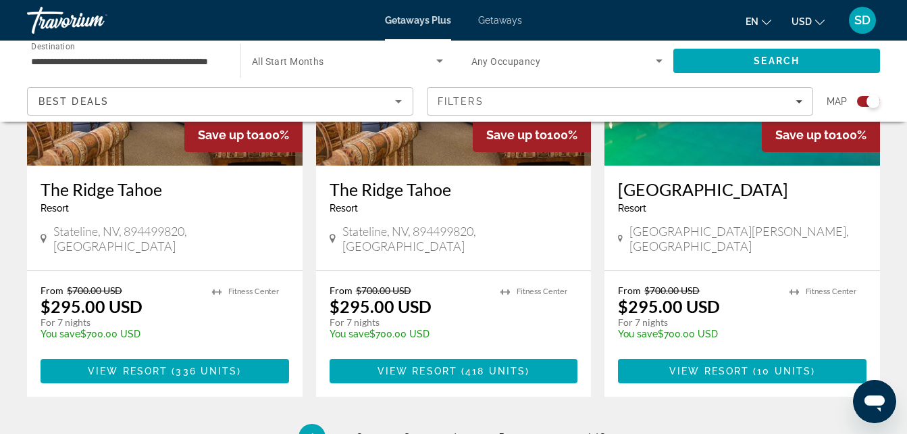
scroll to position [2127, 0]
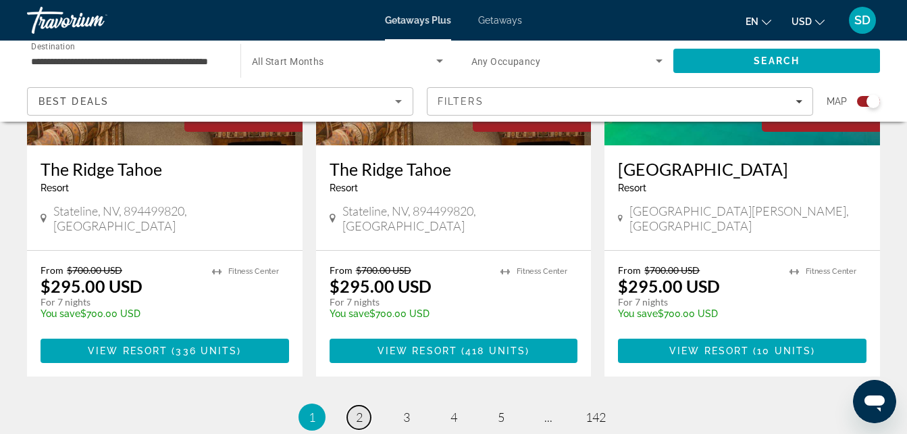
click at [357, 409] on span "2" at bounding box center [359, 416] width 7 height 15
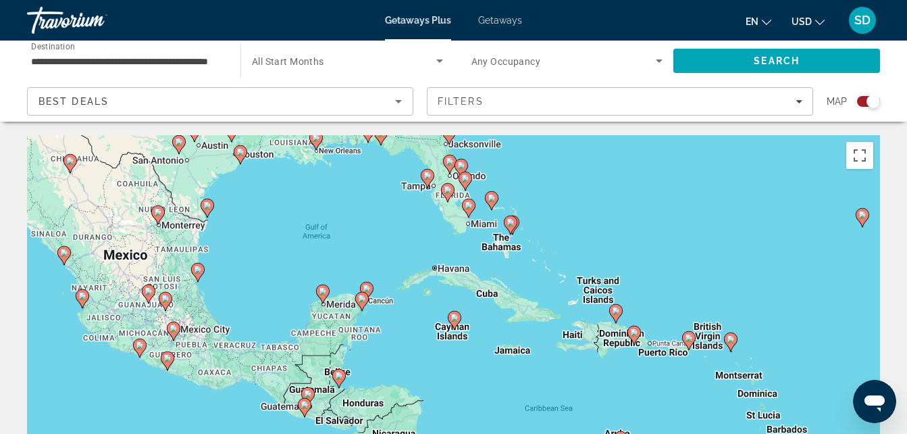
click at [511, 223] on image "Main content" at bounding box center [511, 222] width 8 height 8
type input "**********"
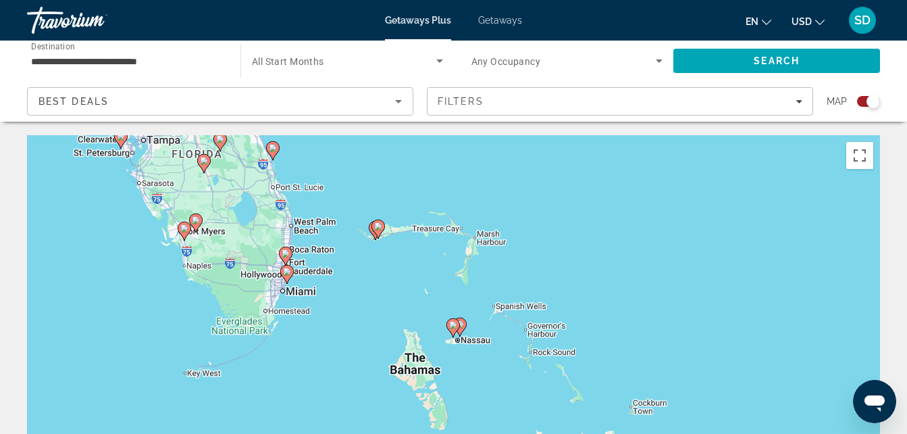
click at [44, 359] on div "To activate drag with keyboard, press Alt + Enter. Once in keyboard drag state,…" at bounding box center [453, 337] width 853 height 405
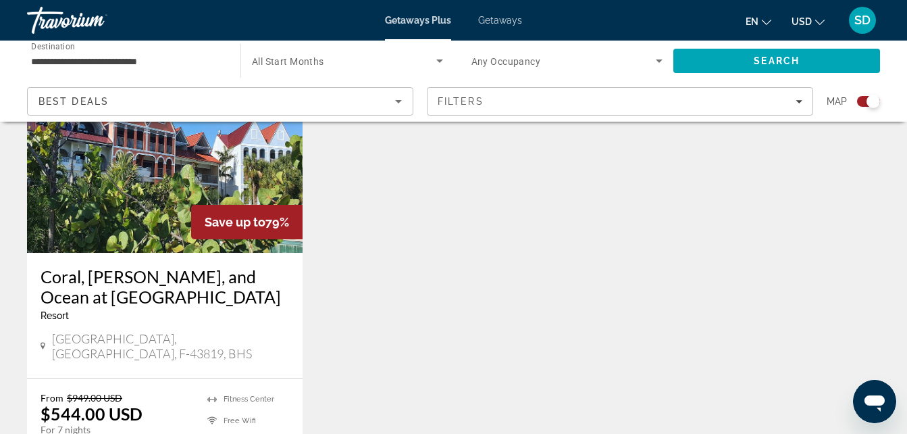
scroll to position [2050, 0]
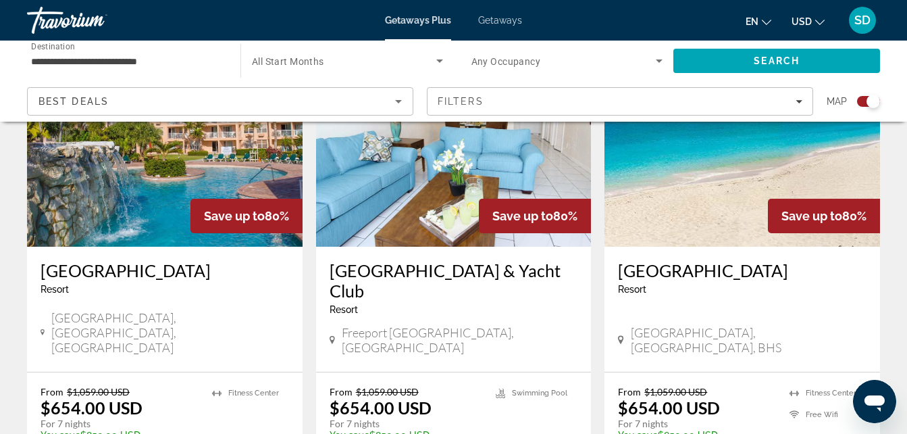
click at [771, 386] on p "From $1,059.00 USD" at bounding box center [697, 391] width 158 height 11
click at [766, 417] on p "For 7 nights" at bounding box center [697, 423] width 158 height 12
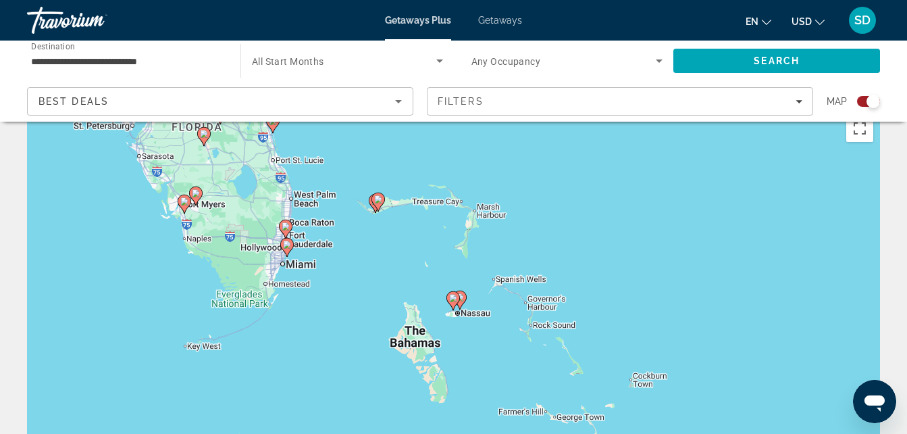
scroll to position [0, 0]
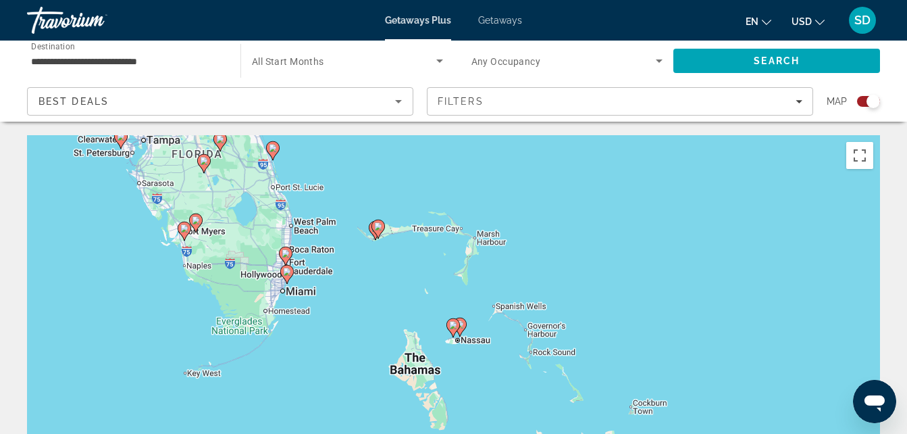
click at [378, 228] on image "Main content" at bounding box center [378, 226] width 8 height 8
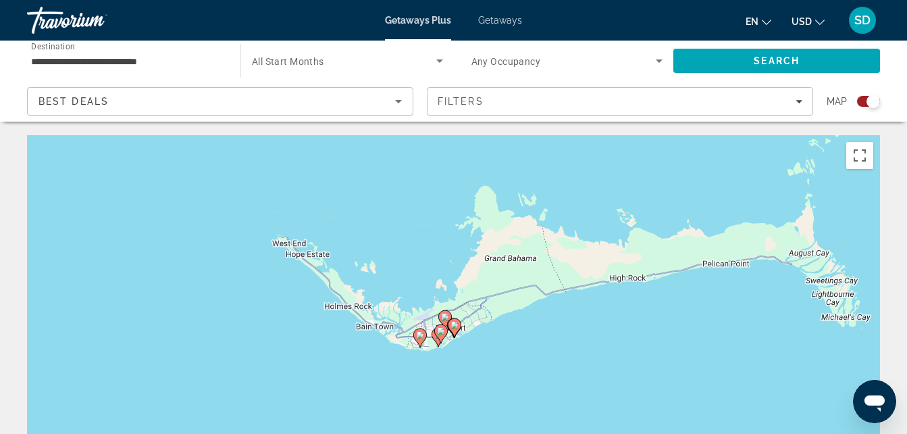
click at [186, 238] on div "To navigate, press the arrow keys. To activate drag with keyboard, press Alt + …" at bounding box center [453, 337] width 853 height 405
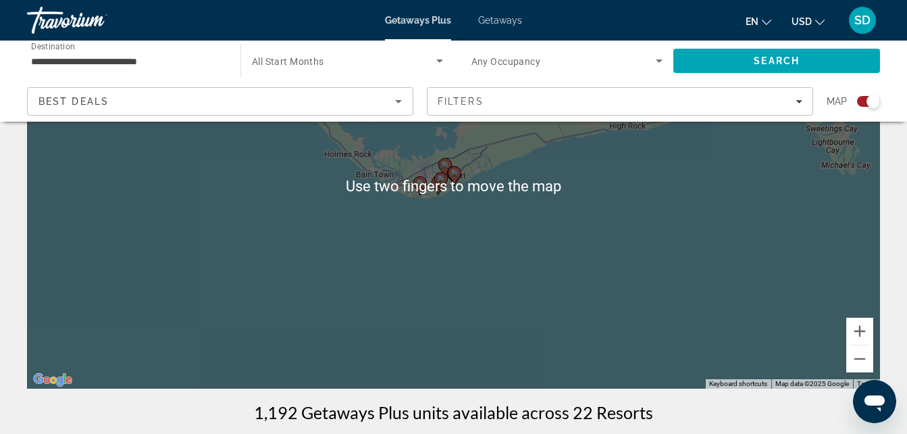
scroll to position [155, 0]
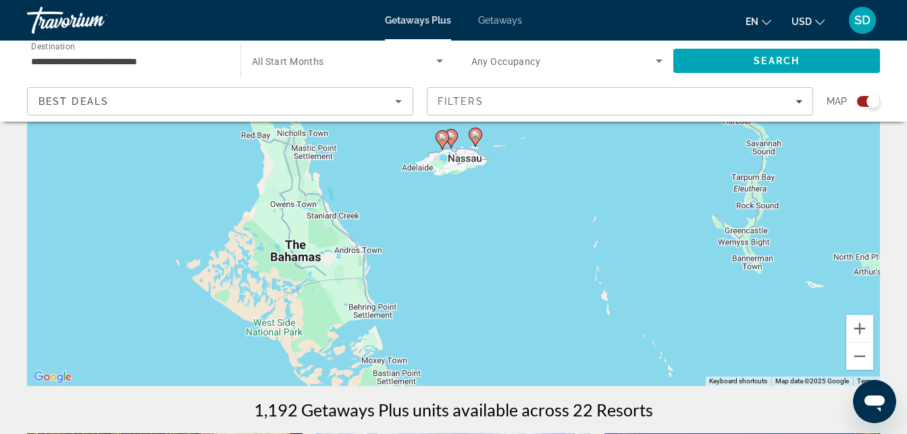
click at [563, 254] on div "To navigate, press the arrow keys. To activate drag with keyboard, press Alt + …" at bounding box center [453, 182] width 853 height 405
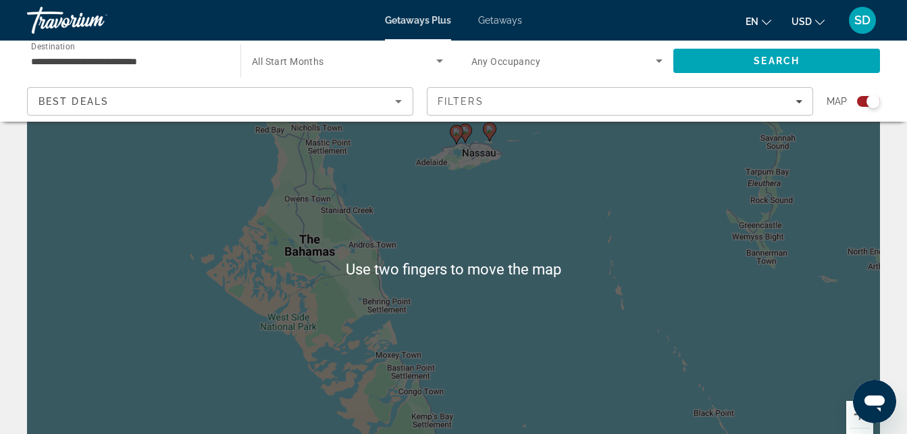
scroll to position [0, 0]
